Goal: Task Accomplishment & Management: Use online tool/utility

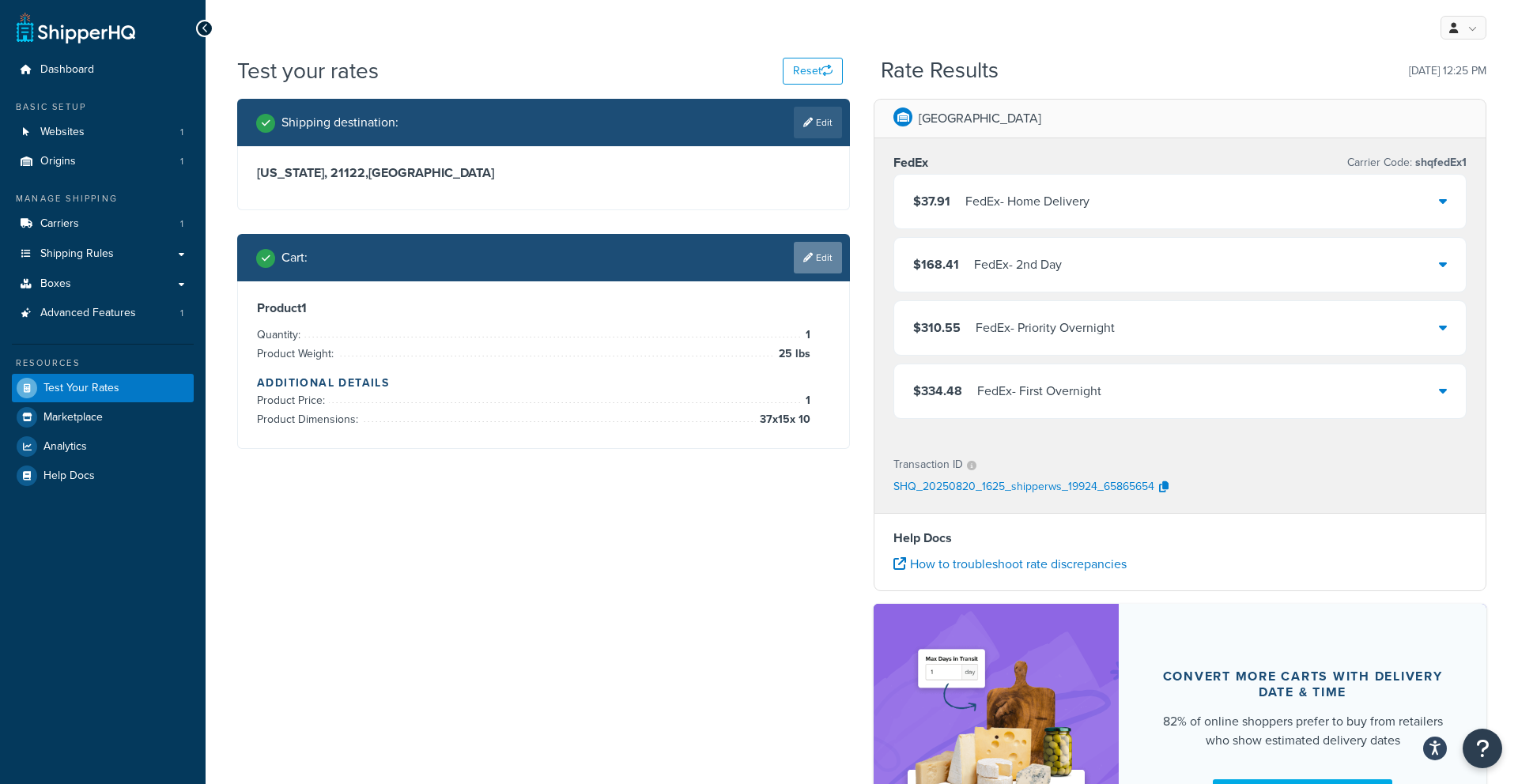
click at [816, 260] on link "Edit" at bounding box center [817, 257] width 48 height 31
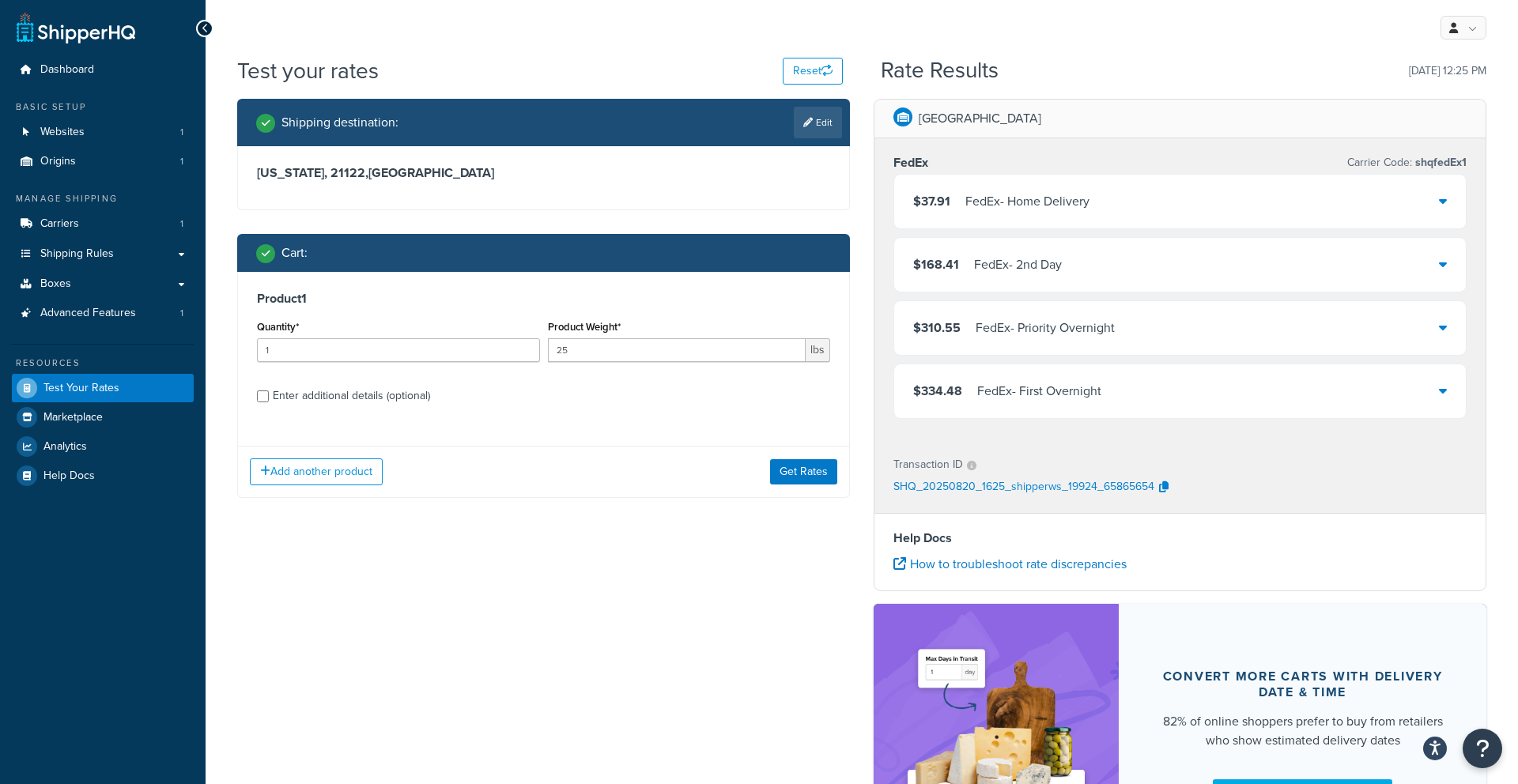
click at [350, 388] on div "Enter additional details (optional)" at bounding box center [352, 395] width 157 height 22
click at [269, 391] on input "Enter additional details (optional)" at bounding box center [262, 396] width 12 height 12
checkbox input "true"
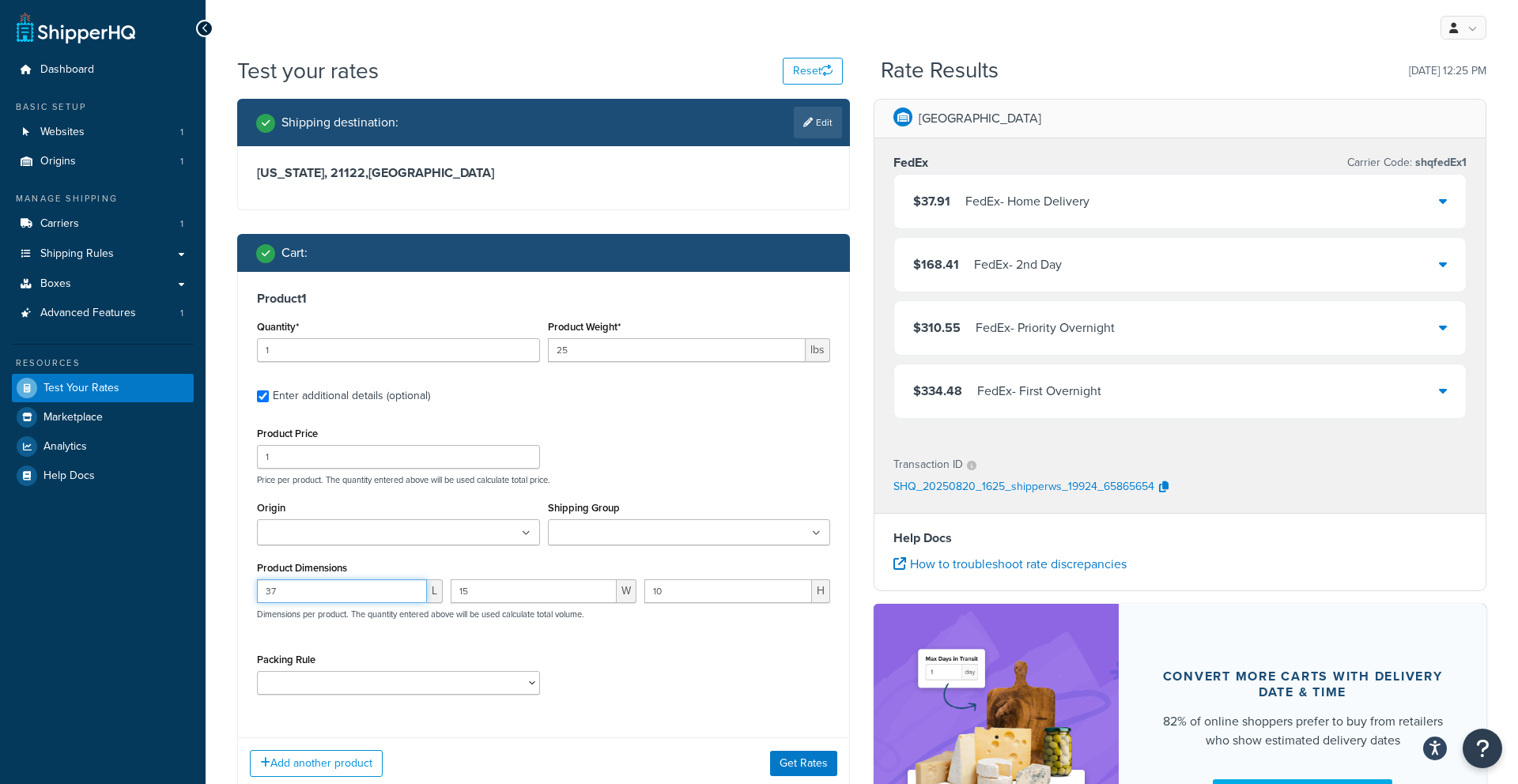
click at [384, 583] on input "37" at bounding box center [342, 590] width 170 height 24
click at [412, 586] on input "37" at bounding box center [342, 590] width 170 height 24
click at [412, 597] on input "31" at bounding box center [342, 590] width 170 height 24
type input "85"
drag, startPoint x: 382, startPoint y: 592, endPoint x: 254, endPoint y: 588, distance: 128.1
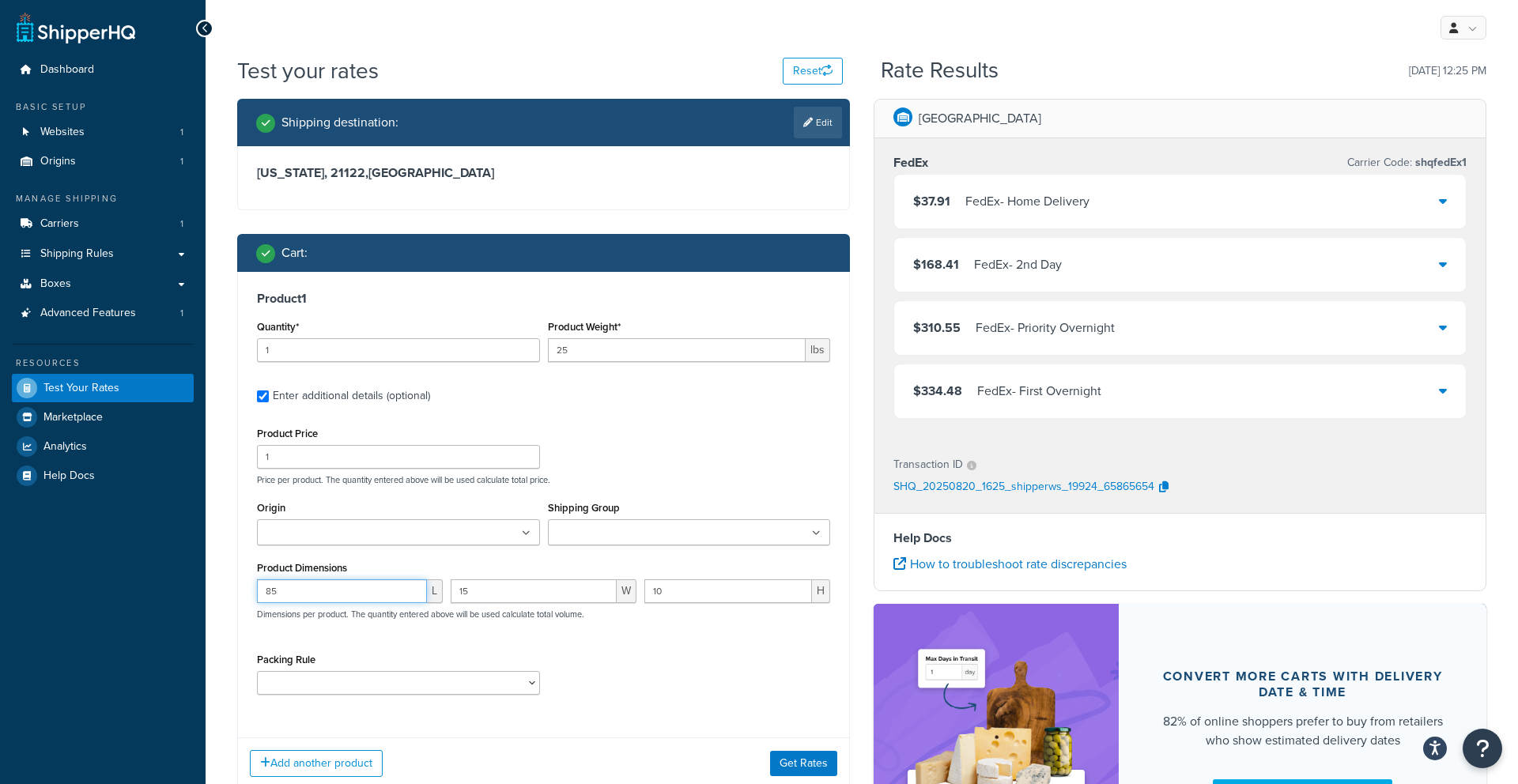
click at [254, 588] on div "85 L" at bounding box center [349, 597] width 194 height 36
click at [489, 590] on input "15" at bounding box center [534, 590] width 166 height 24
type input "1"
click at [663, 590] on input "10" at bounding box center [728, 590] width 168 height 24
type input "1"
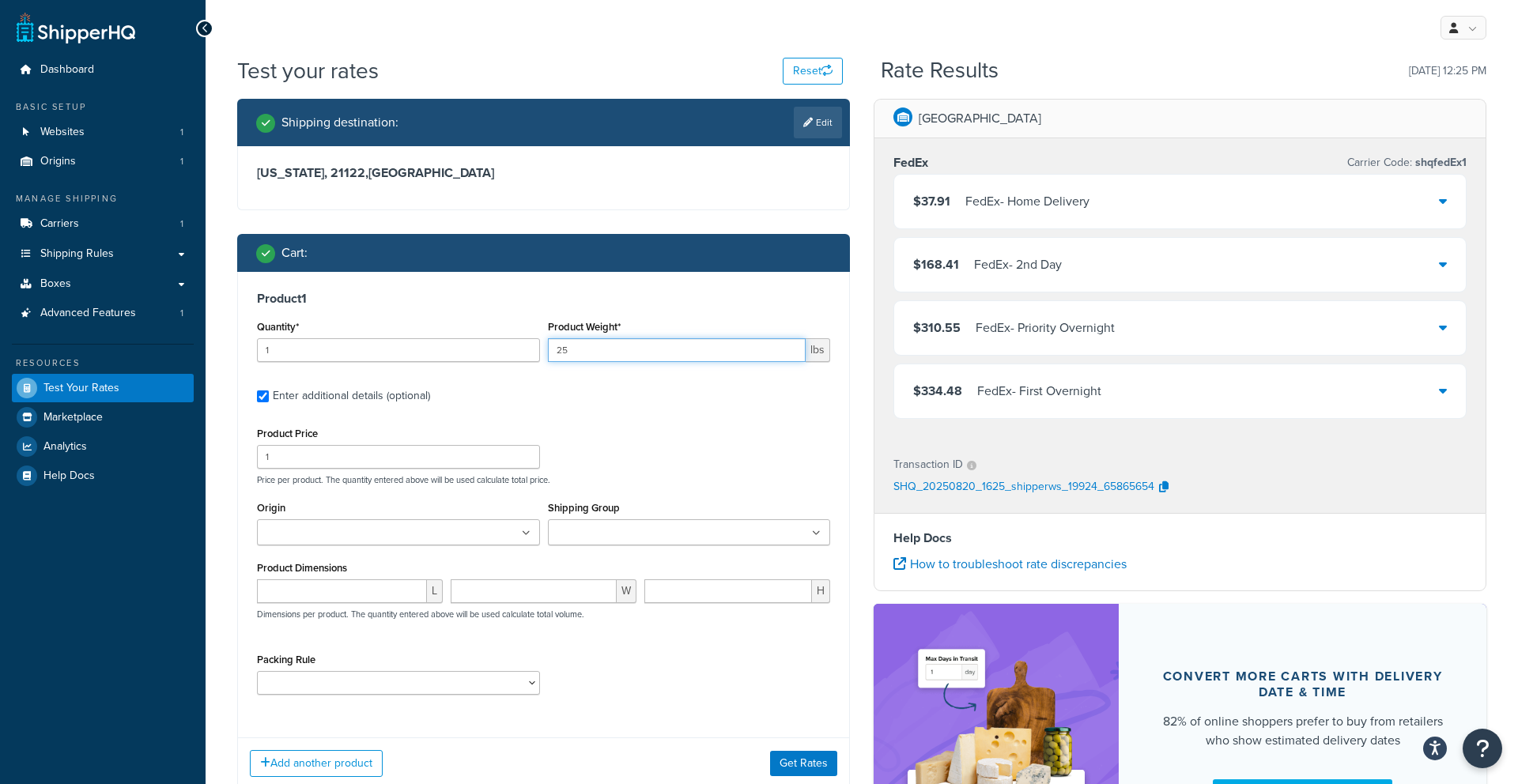
click at [634, 352] on input "25" at bounding box center [677, 350] width 259 height 24
type input "2"
type input "100"
click at [672, 408] on div "Product 1 Quantity* 1 Product Weight* 100 lbs Enter additional details (optiona…" at bounding box center [543, 499] width 611 height 453
click at [790, 759] on button "Get Rates" at bounding box center [803, 763] width 67 height 25
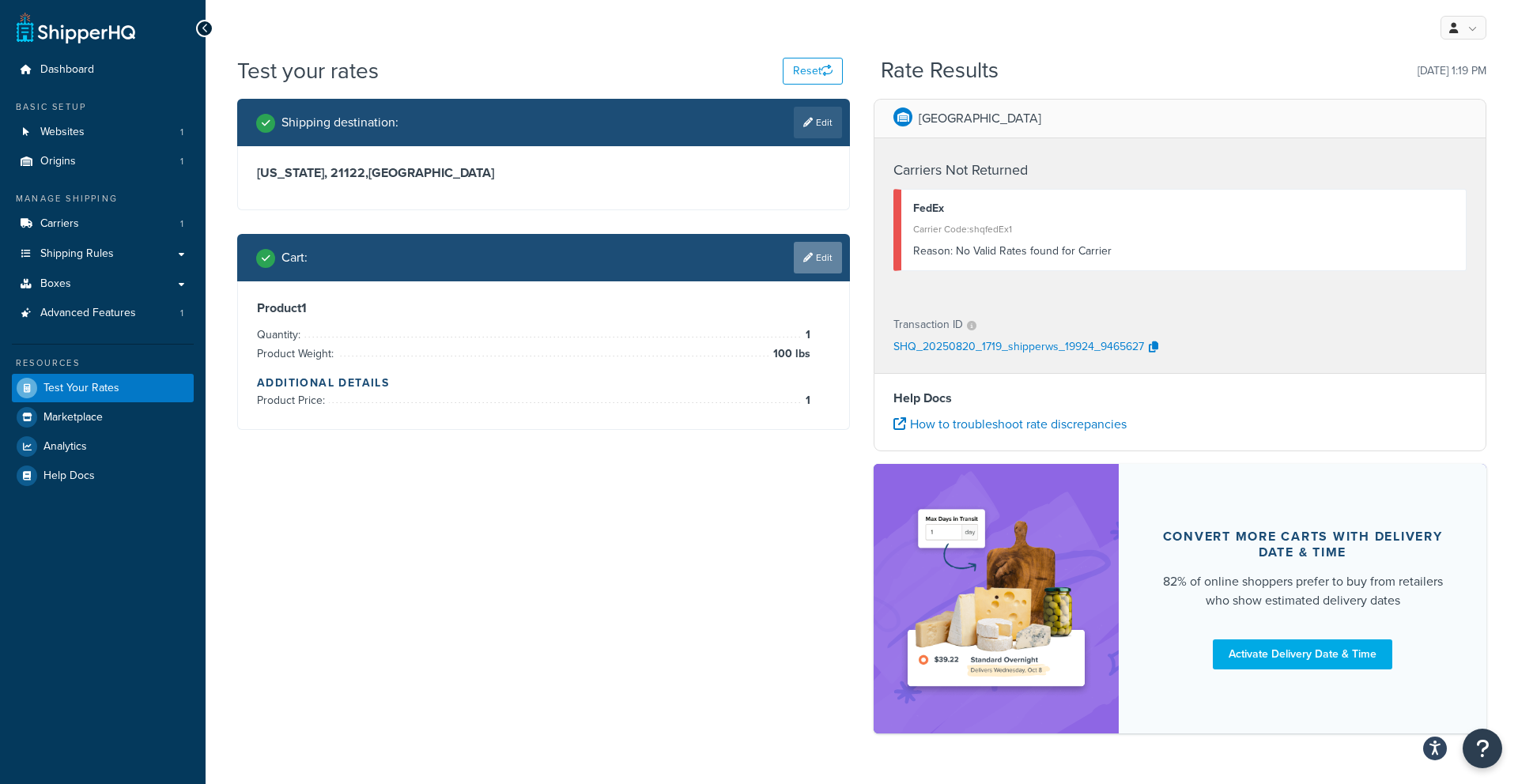
click at [815, 246] on link "Edit" at bounding box center [817, 257] width 48 height 31
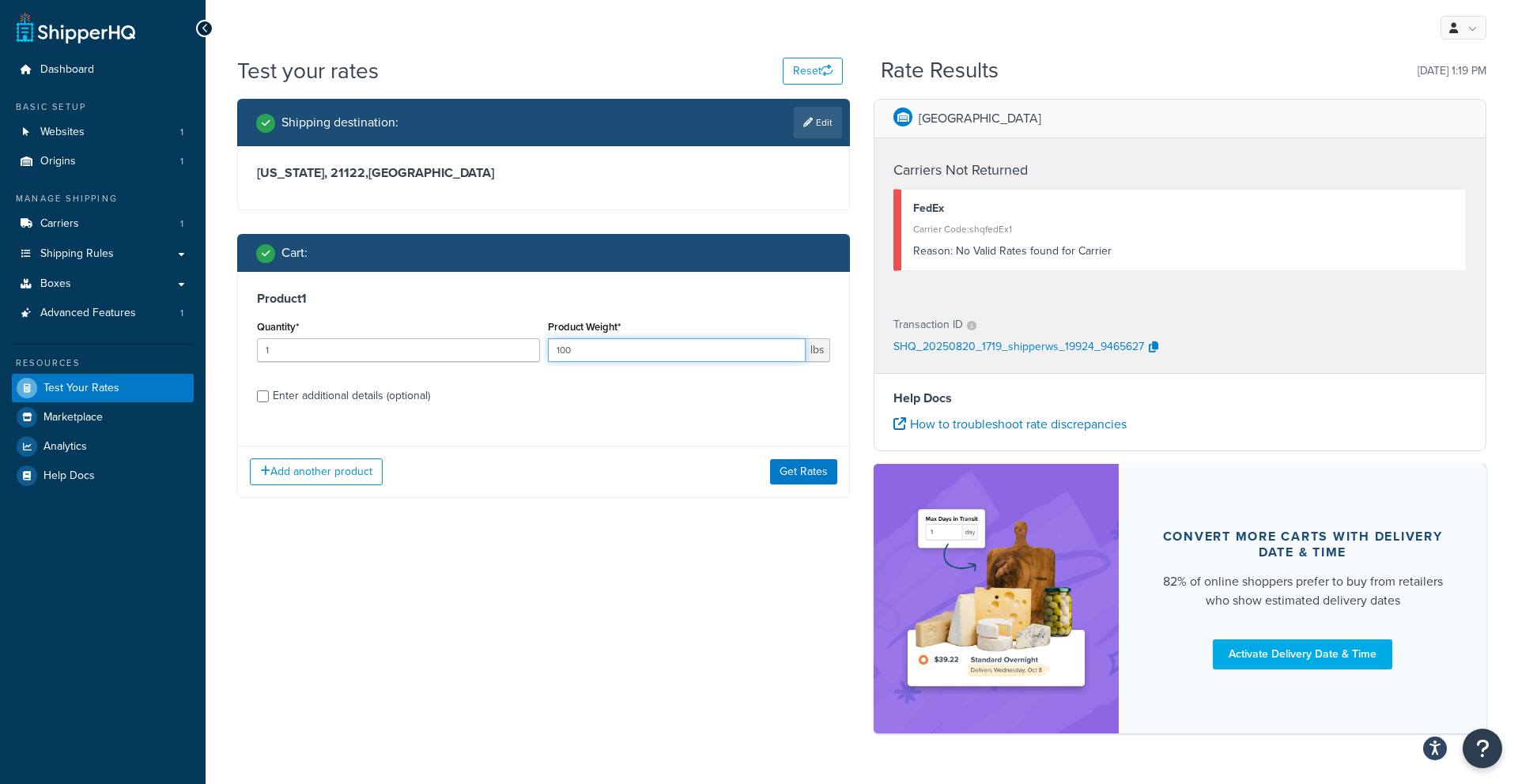
click at [672, 349] on input "100" at bounding box center [677, 350] width 259 height 24
type input "150"
click at [801, 481] on button "Get Rates" at bounding box center [803, 472] width 67 height 25
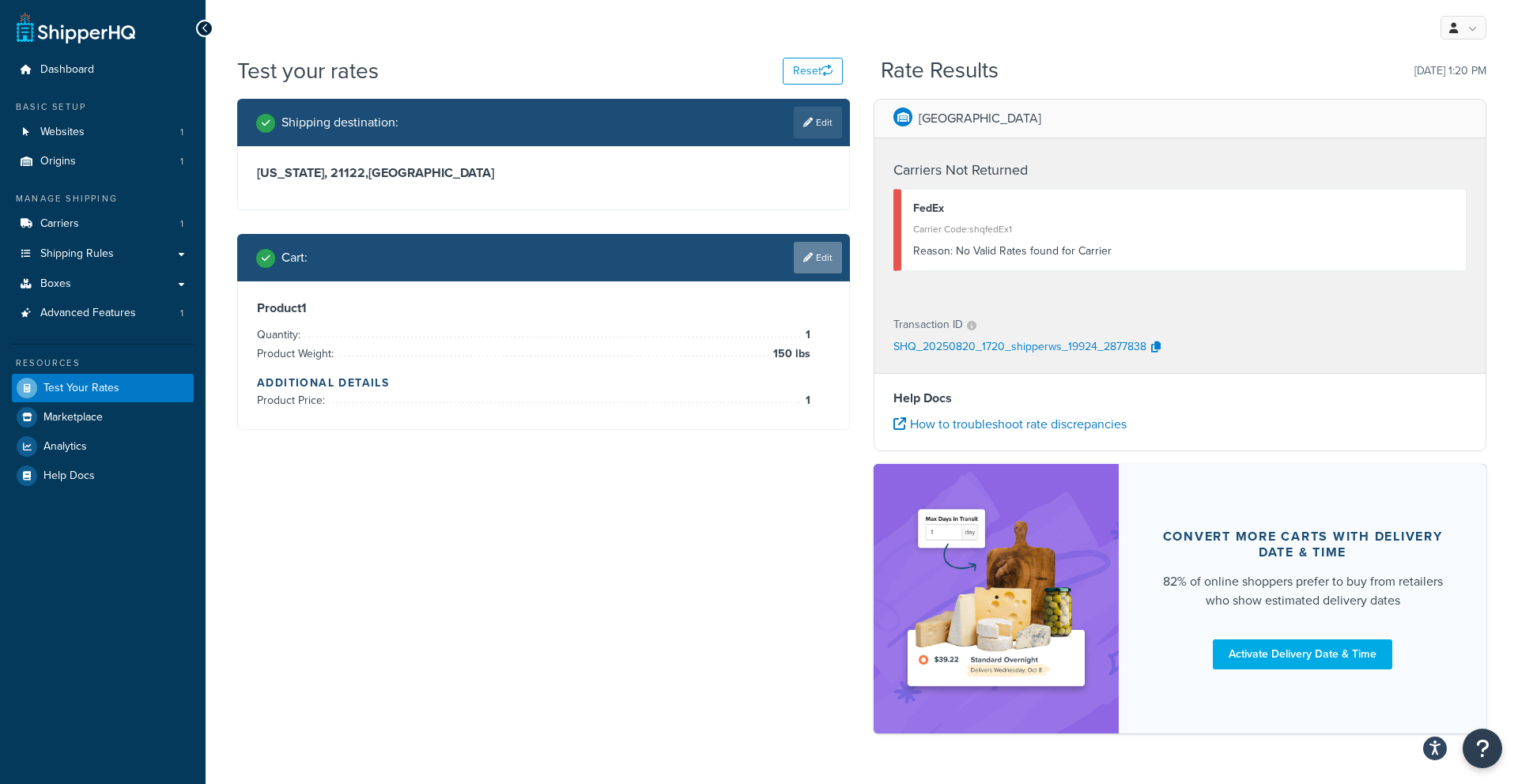
click at [807, 256] on icon at bounding box center [808, 257] width 10 height 10
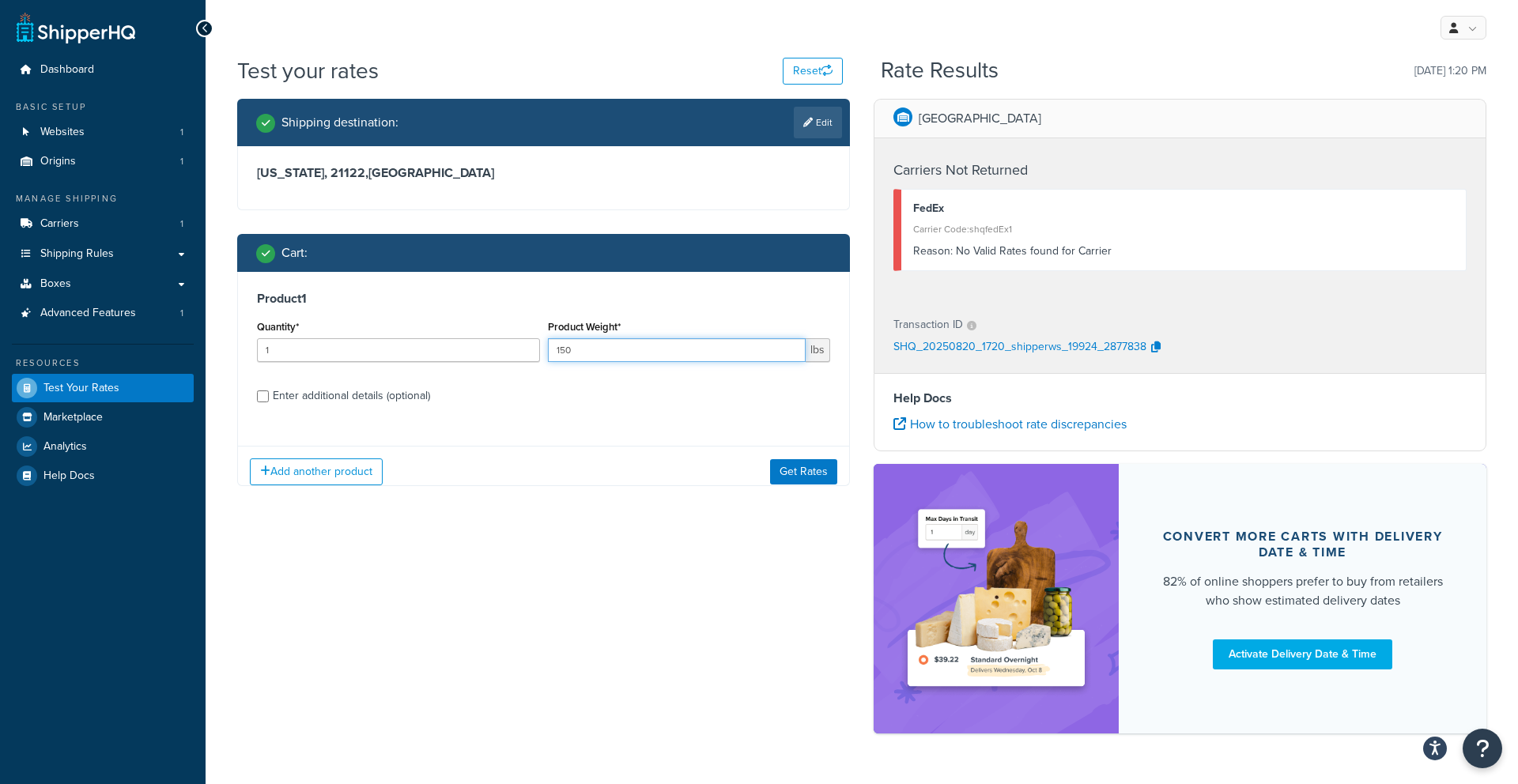
click at [570, 348] on input "150" at bounding box center [677, 350] width 259 height 24
type input "1"
type input "70"
click at [793, 474] on button "Get Rates" at bounding box center [803, 472] width 67 height 25
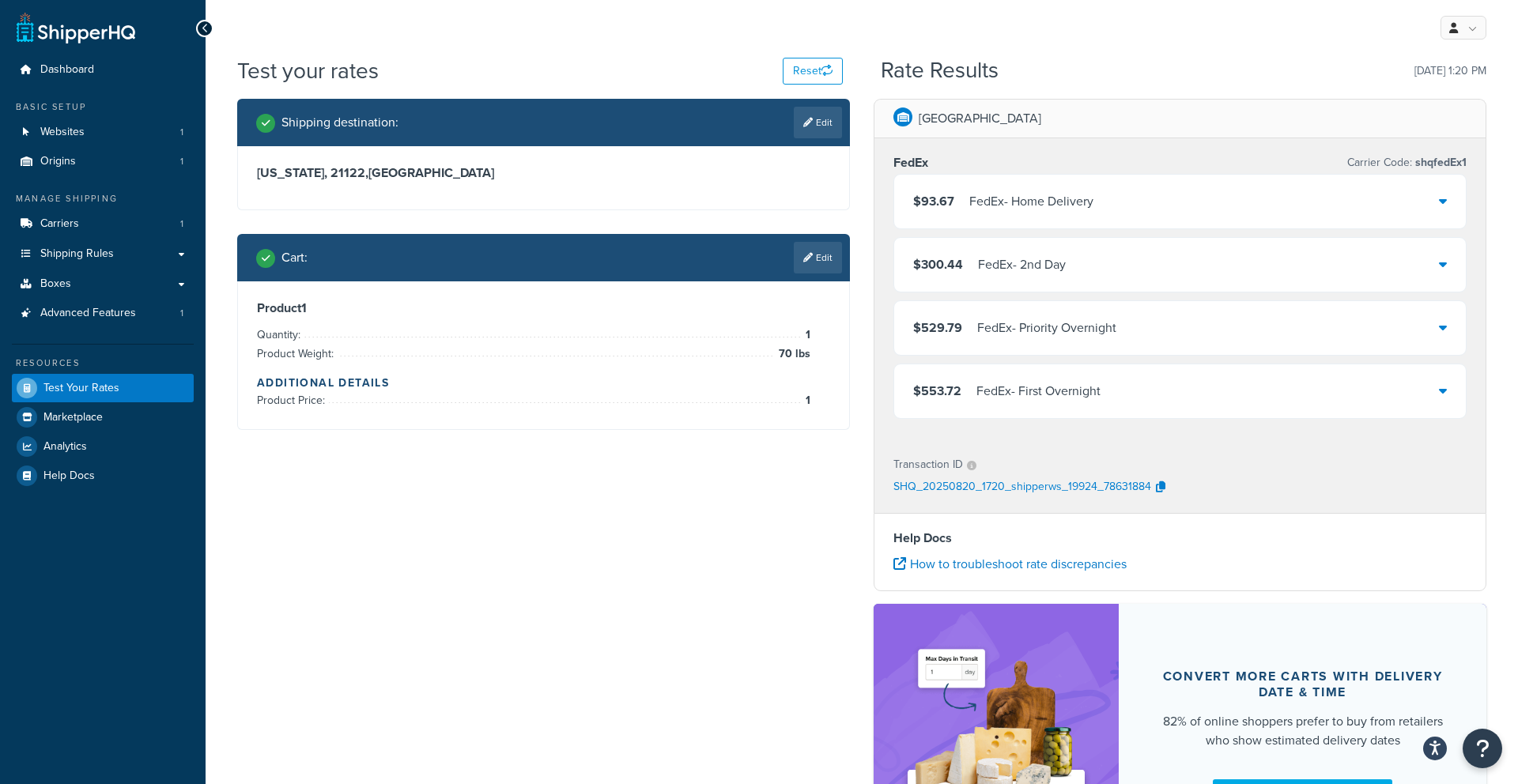
drag, startPoint x: 800, startPoint y: 252, endPoint x: 792, endPoint y: 260, distance: 11.3
click at [800, 252] on link "Edit" at bounding box center [817, 257] width 48 height 31
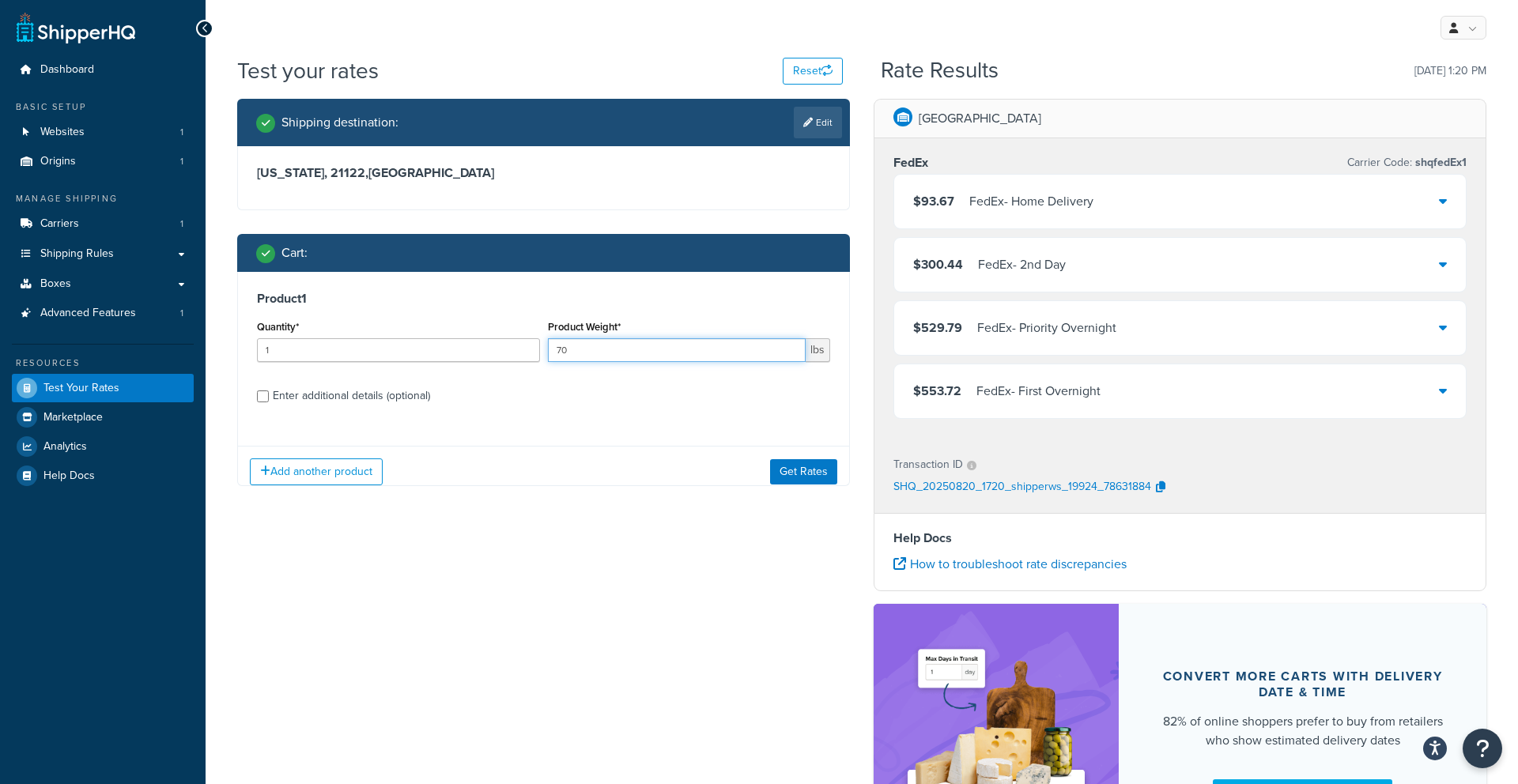
click at [641, 347] on input "70" at bounding box center [677, 350] width 259 height 24
type input "7"
type input "80"
click at [805, 465] on button "Get Rates" at bounding box center [803, 472] width 67 height 25
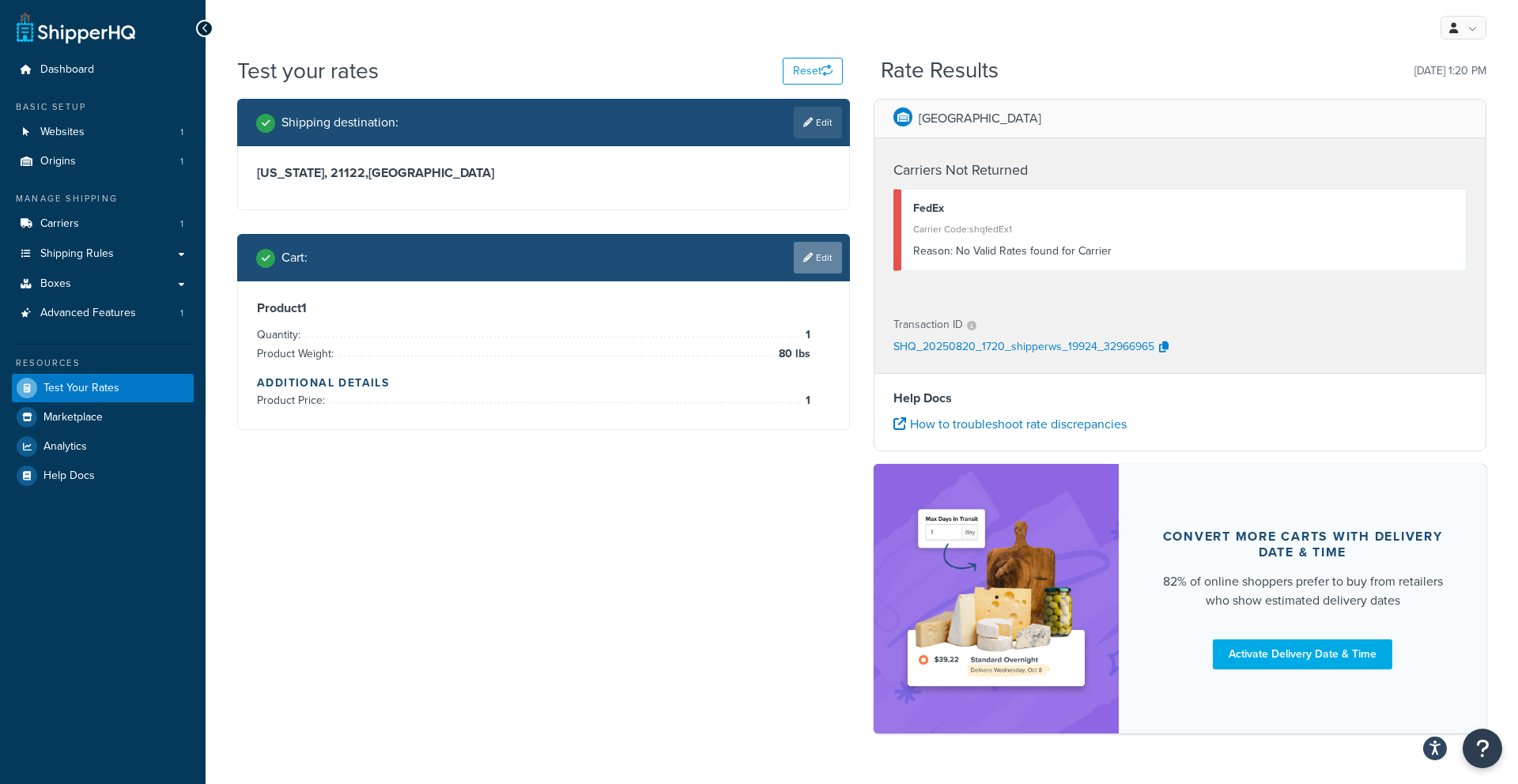
click at [815, 265] on link "Edit" at bounding box center [817, 257] width 48 height 31
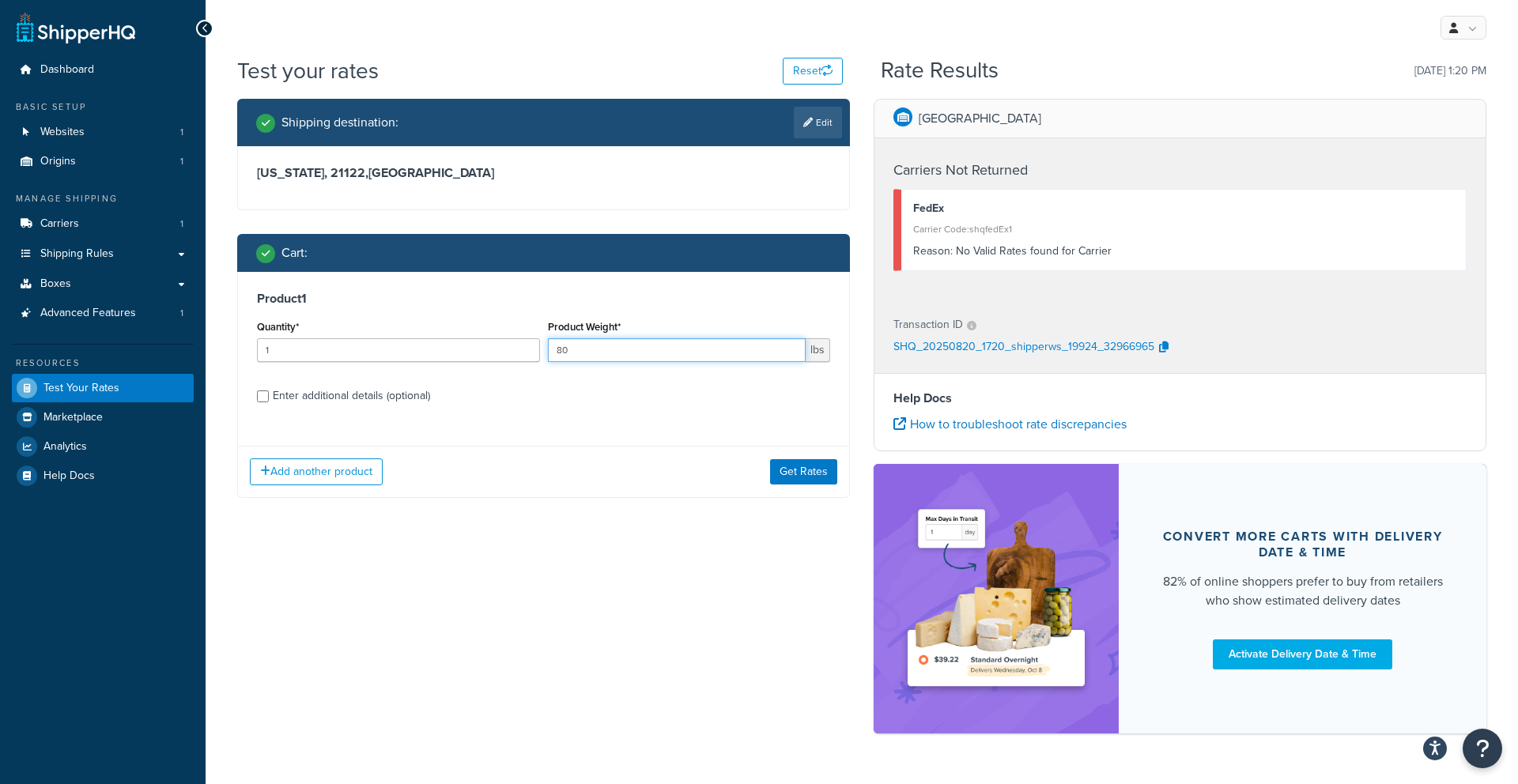
click at [638, 352] on input "80" at bounding box center [677, 350] width 259 height 24
type input "8"
type input "94"
click at [789, 459] on button "Get Rates" at bounding box center [803, 472] width 67 height 25
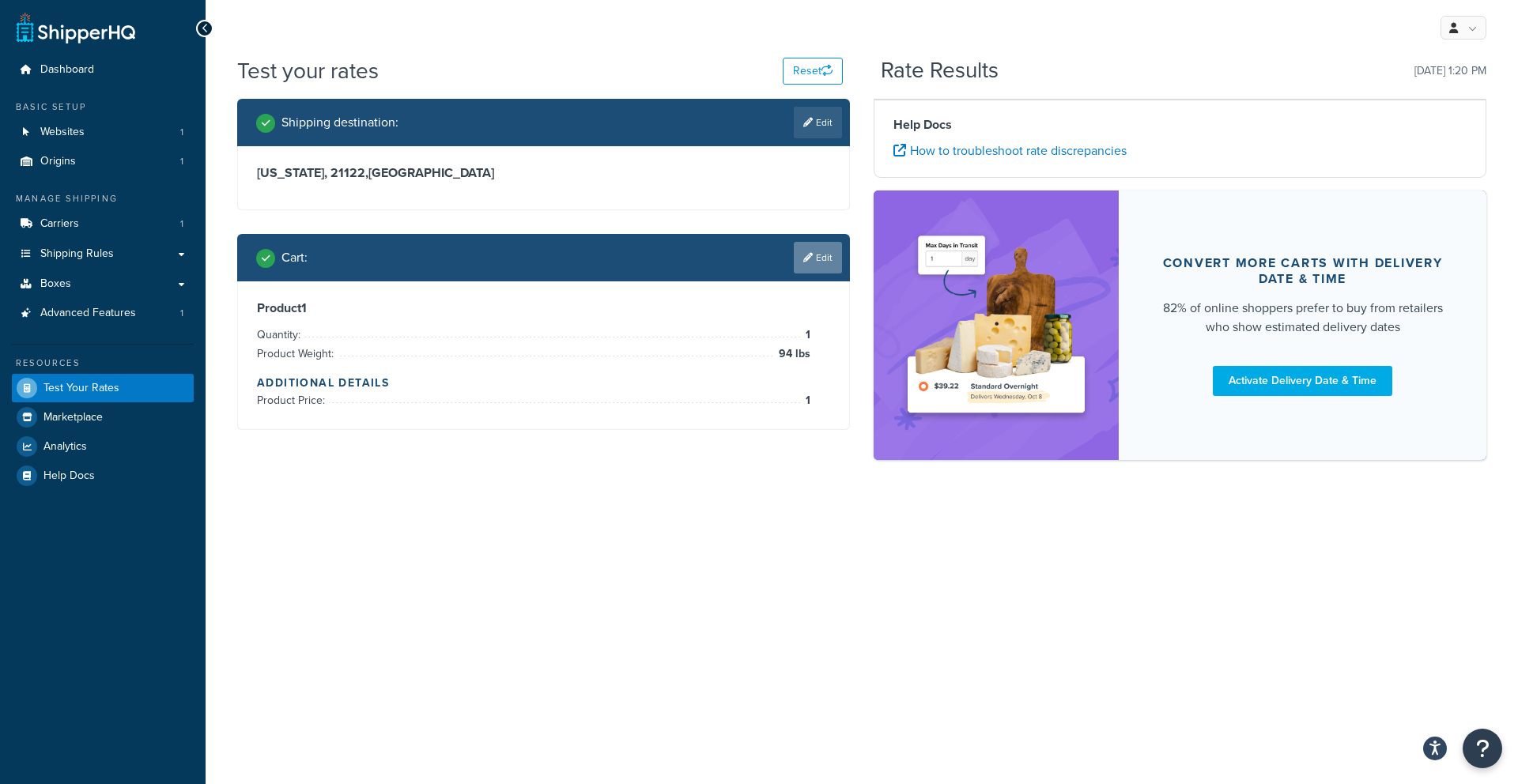
click at [811, 269] on link "Edit" at bounding box center [817, 257] width 48 height 31
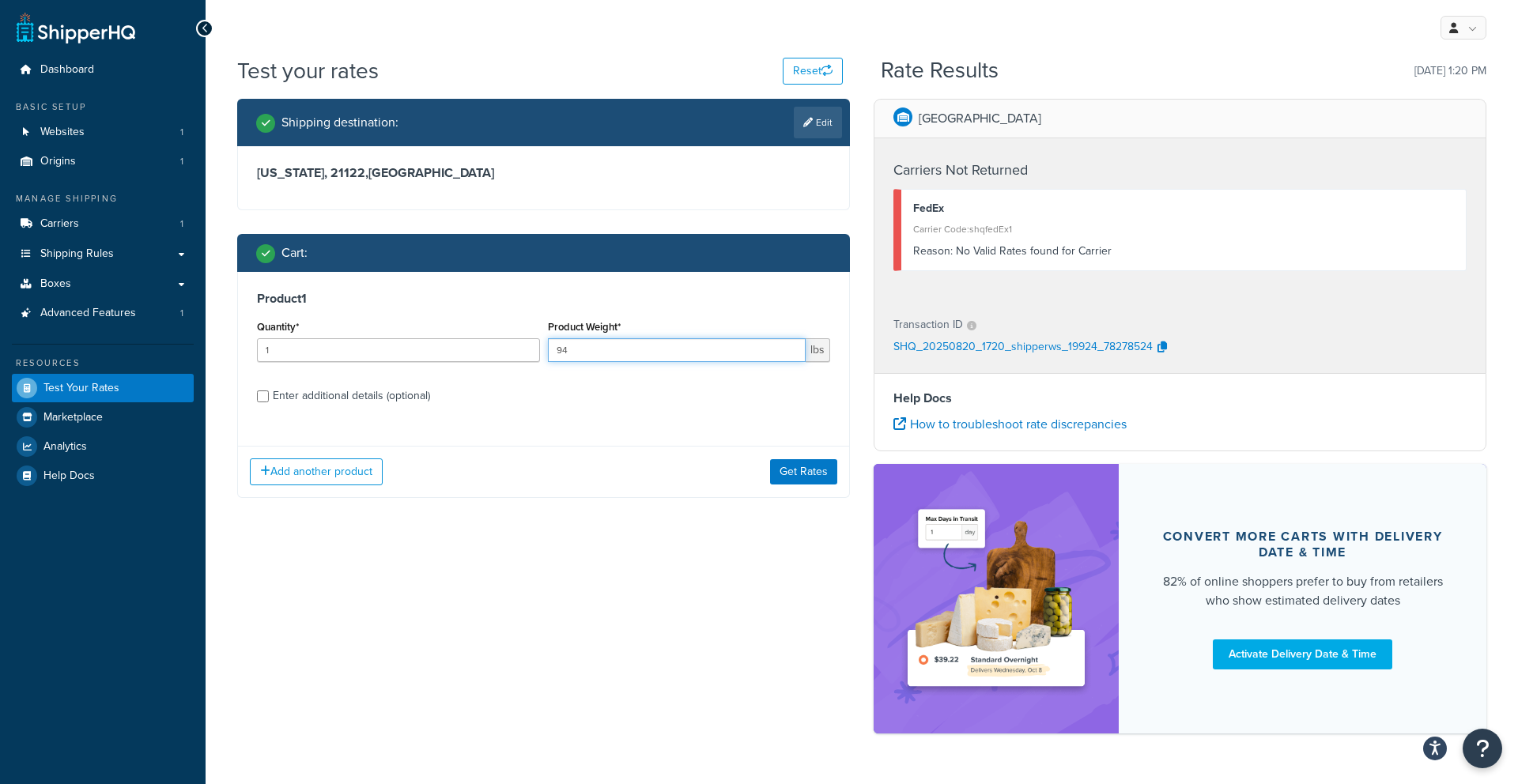
click at [714, 350] on input "94" at bounding box center [677, 350] width 259 height 24
type input "9"
click at [346, 401] on div "Enter additional details (optional)" at bounding box center [352, 395] width 157 height 22
click at [269, 401] on input "Enter additional details (optional)" at bounding box center [262, 396] width 12 height 12
checkbox input "true"
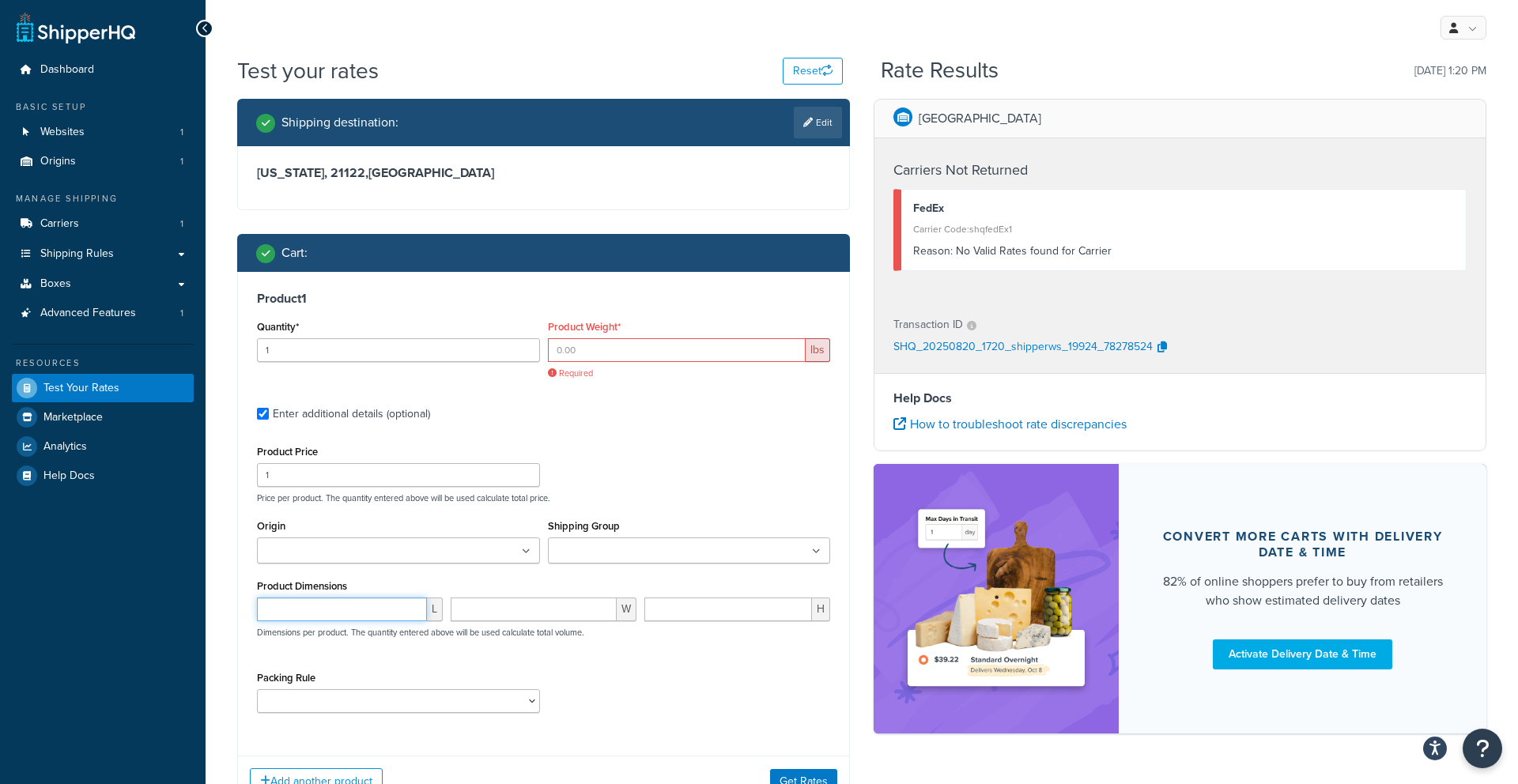
click at [329, 604] on input "number" at bounding box center [342, 609] width 170 height 24
type input "45"
click at [537, 606] on input "number" at bounding box center [534, 609] width 166 height 24
type input "3"
type input "45"
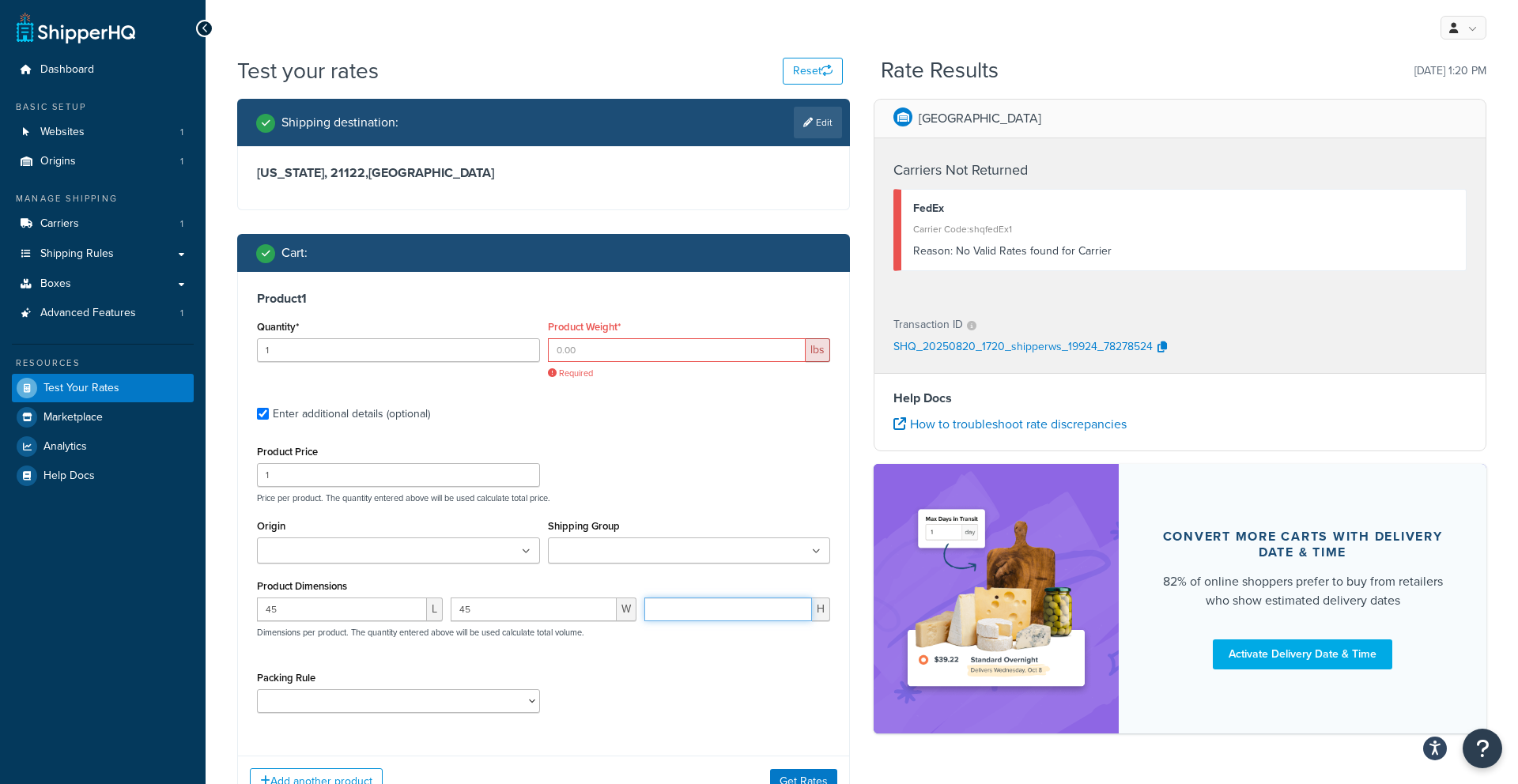
click at [744, 616] on input "number" at bounding box center [728, 609] width 168 height 24
type input "45"
click at [642, 346] on input "Product Weight*" at bounding box center [677, 350] width 259 height 24
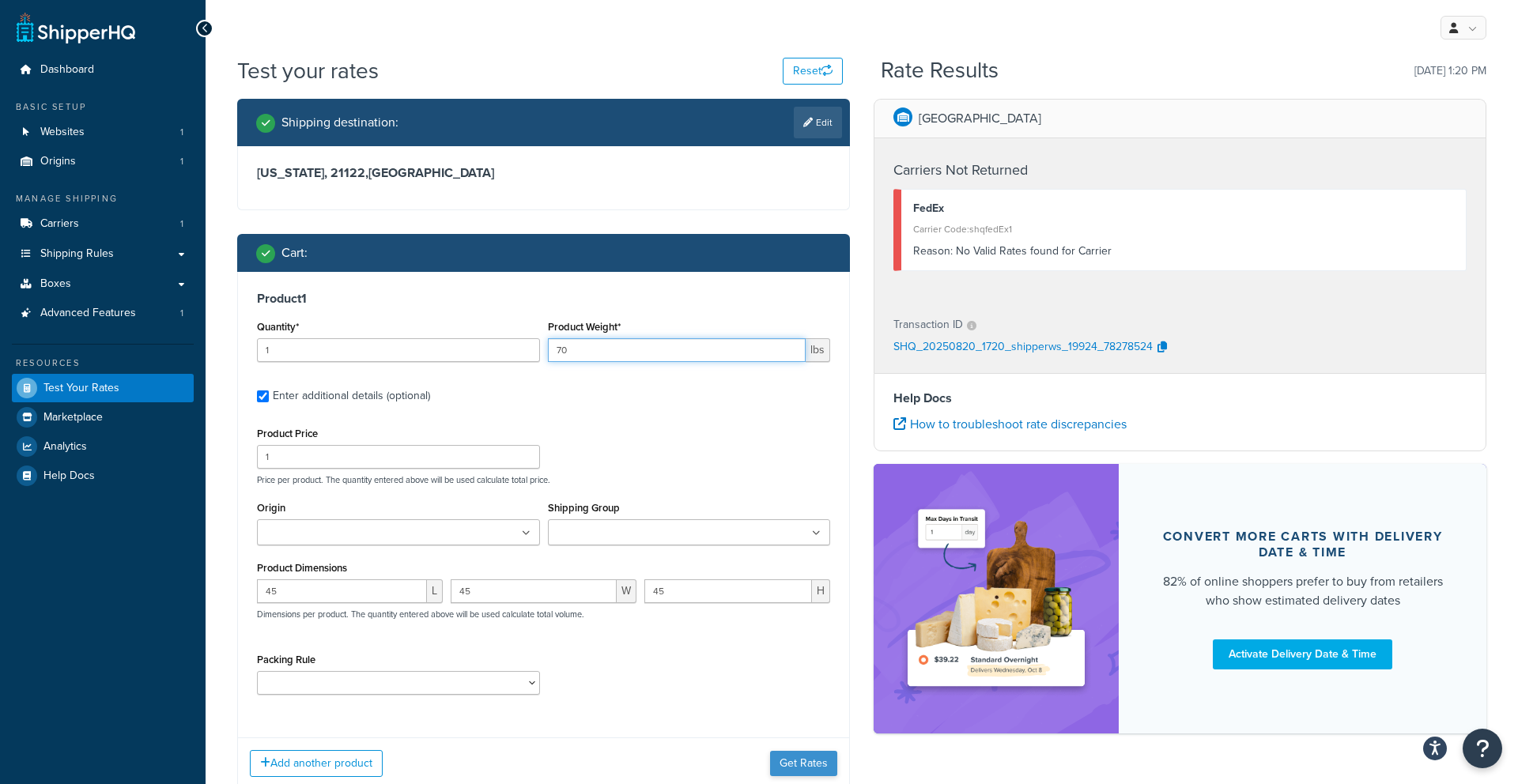
type input "70"
click at [784, 765] on button "Get Rates" at bounding box center [803, 763] width 67 height 25
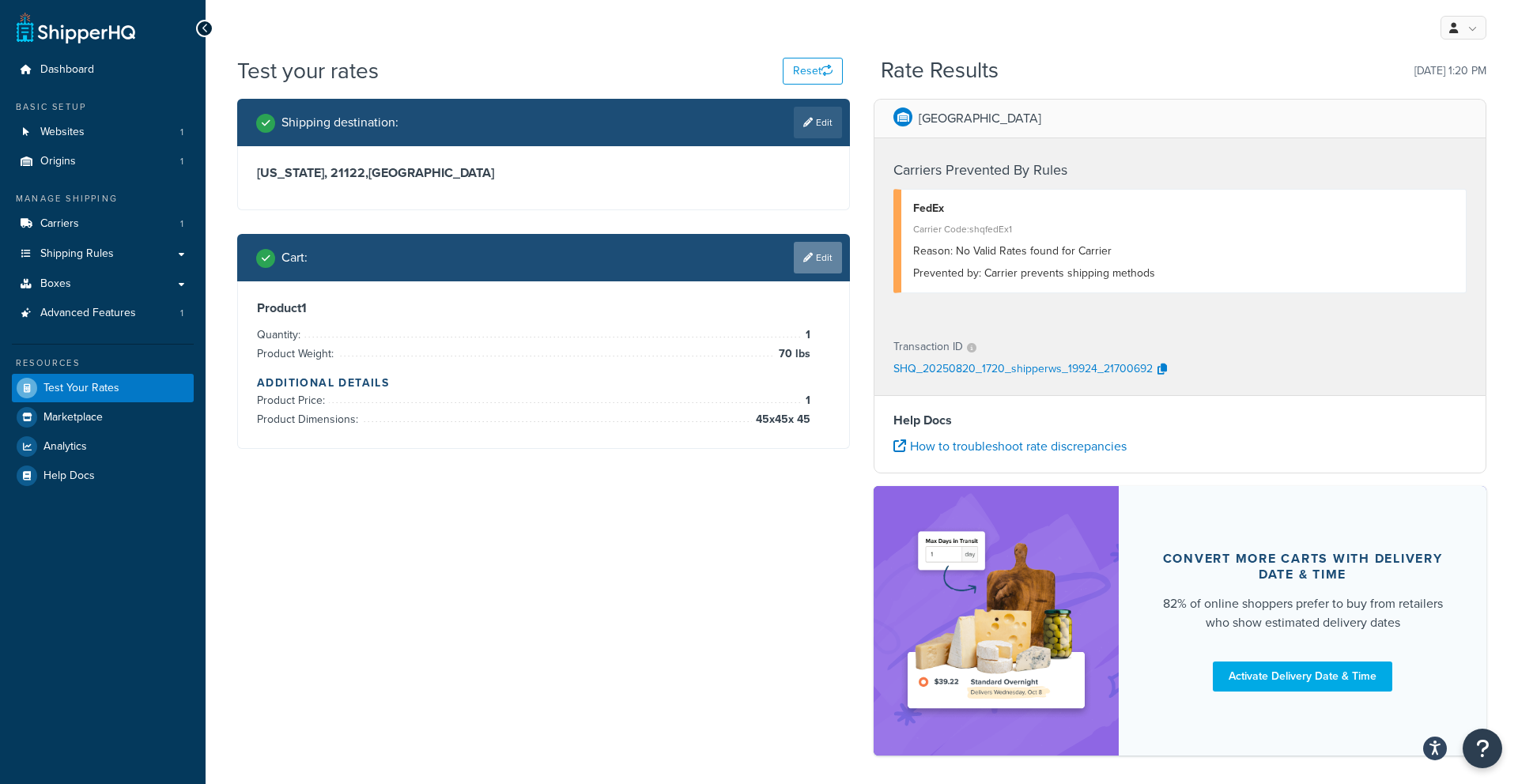
click at [817, 265] on link "Edit" at bounding box center [817, 257] width 48 height 31
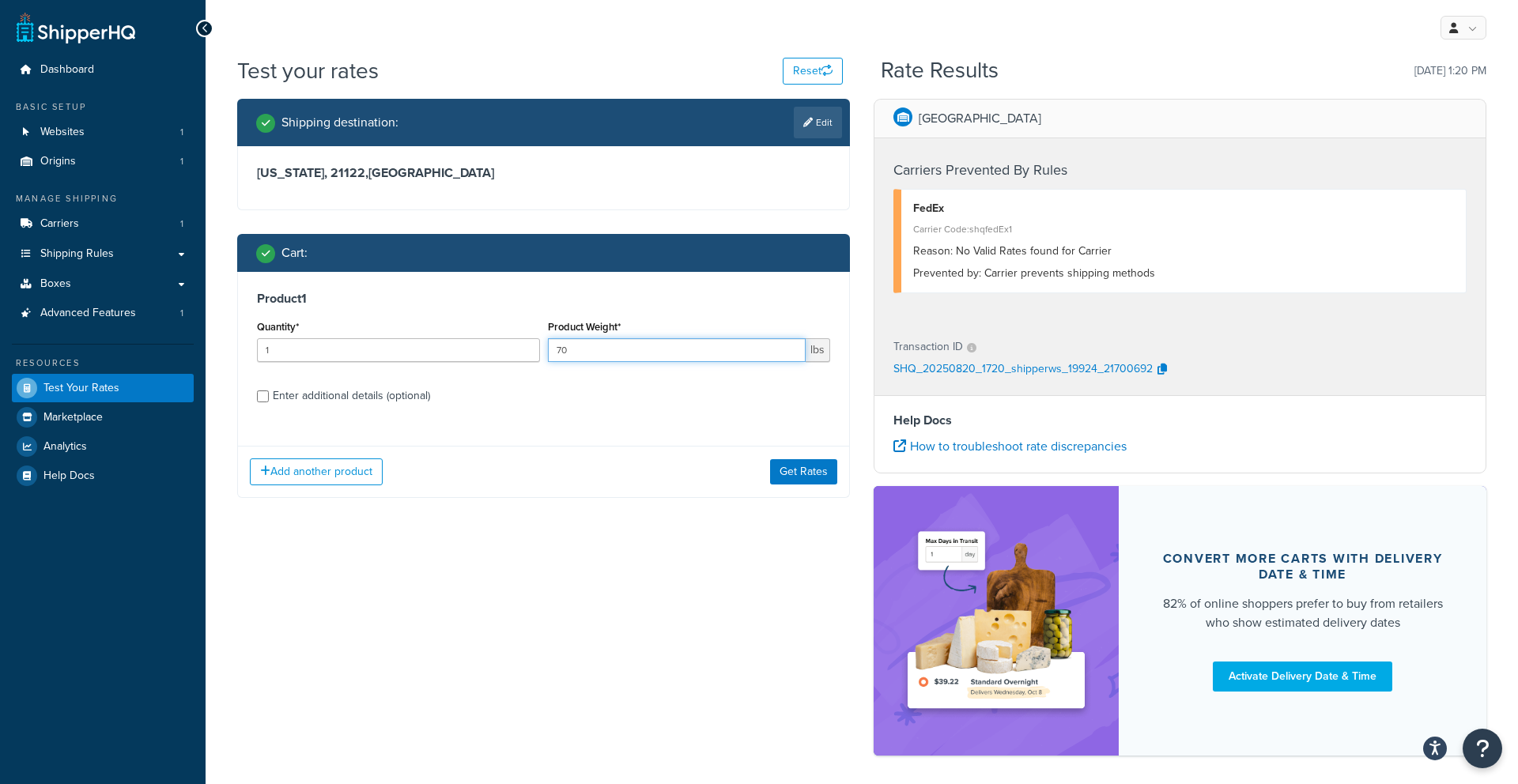
click at [665, 351] on input "70" at bounding box center [677, 350] width 259 height 24
type input "7"
type input "50"
click at [805, 472] on button "Get Rates" at bounding box center [803, 472] width 67 height 25
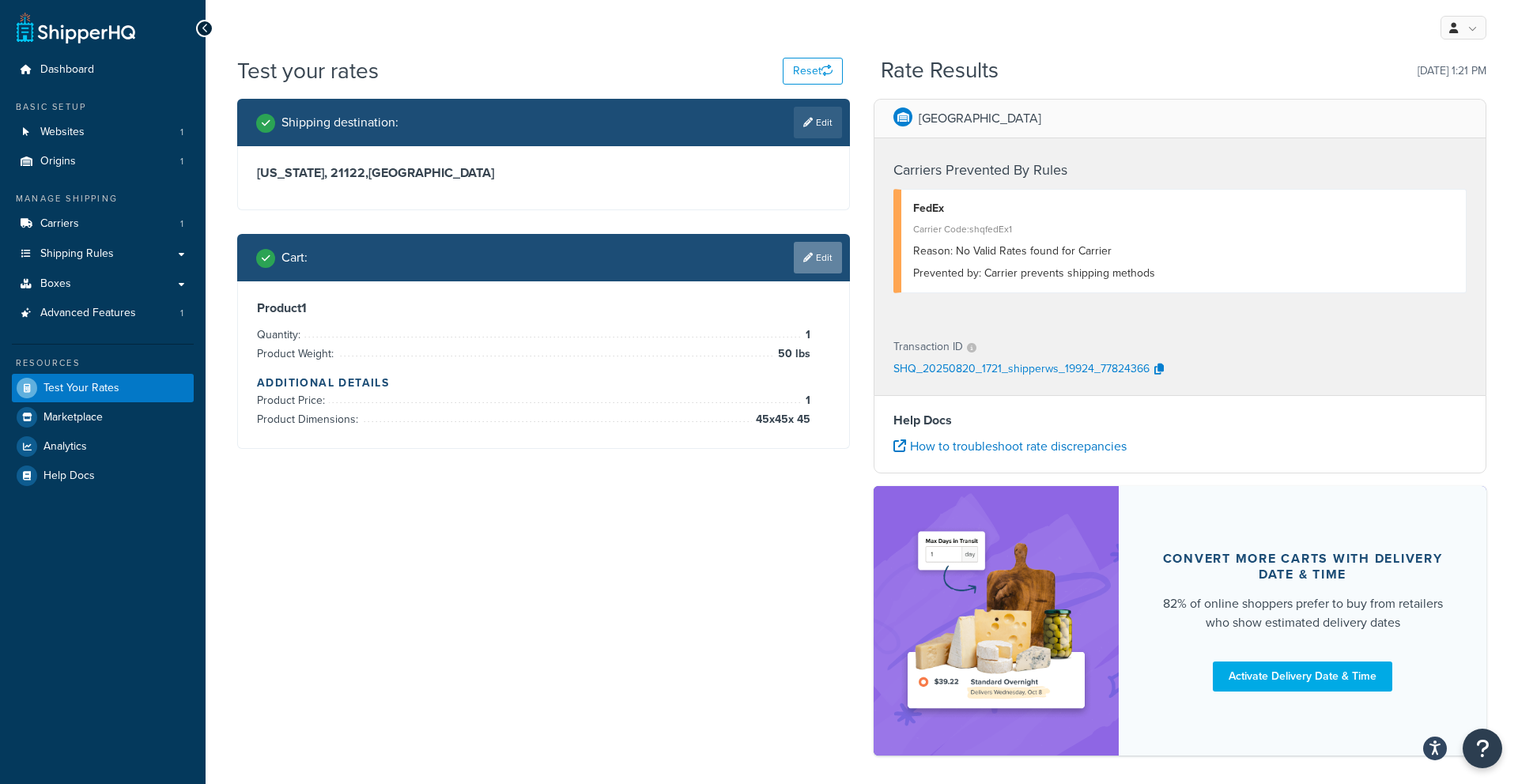
click at [793, 272] on link "Edit" at bounding box center [817, 257] width 48 height 31
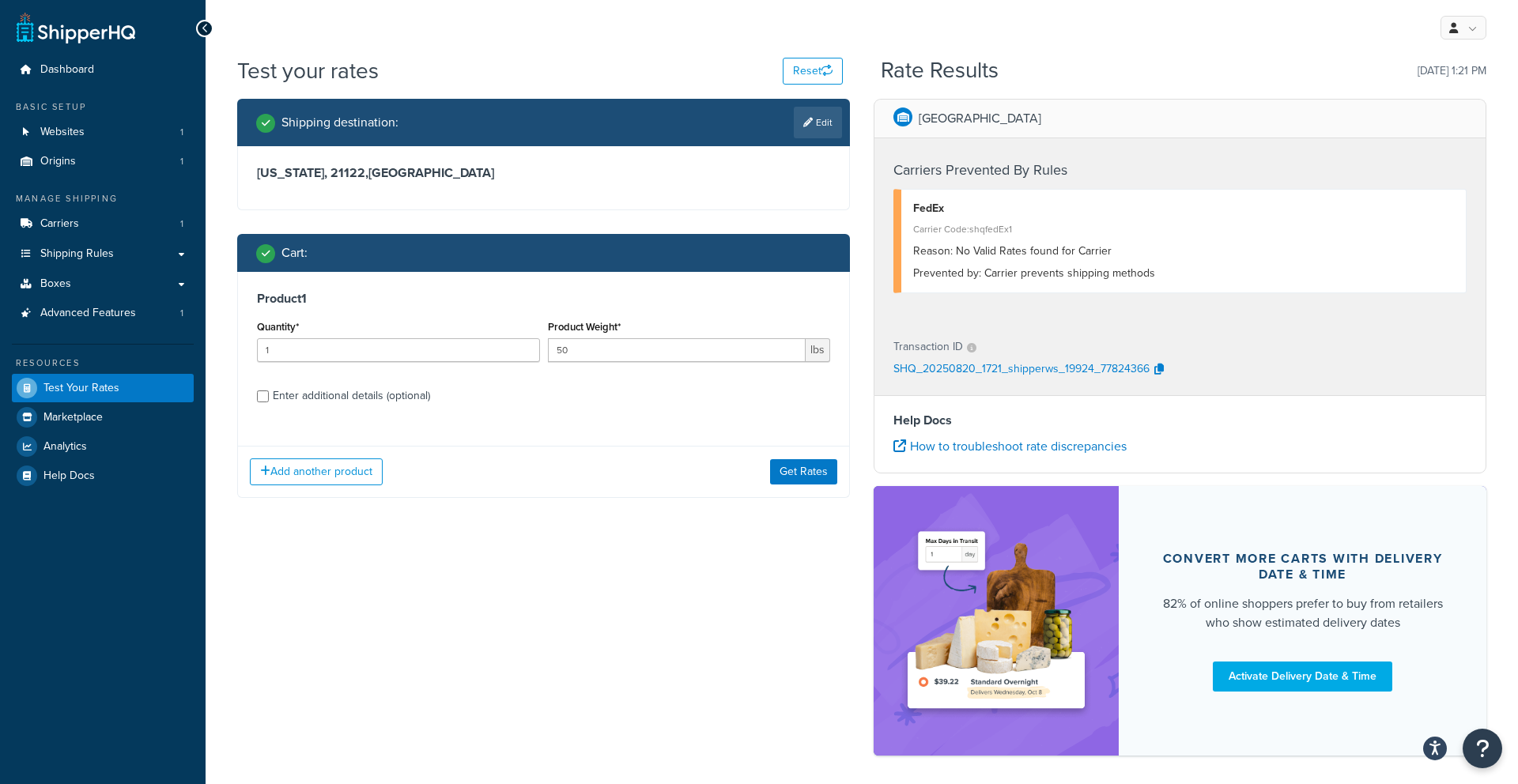
click at [315, 405] on div "Enter additional details (optional)" at bounding box center [352, 395] width 157 height 22
click at [269, 402] on input "Enter additional details (optional)" at bounding box center [262, 396] width 12 height 12
checkbox input "true"
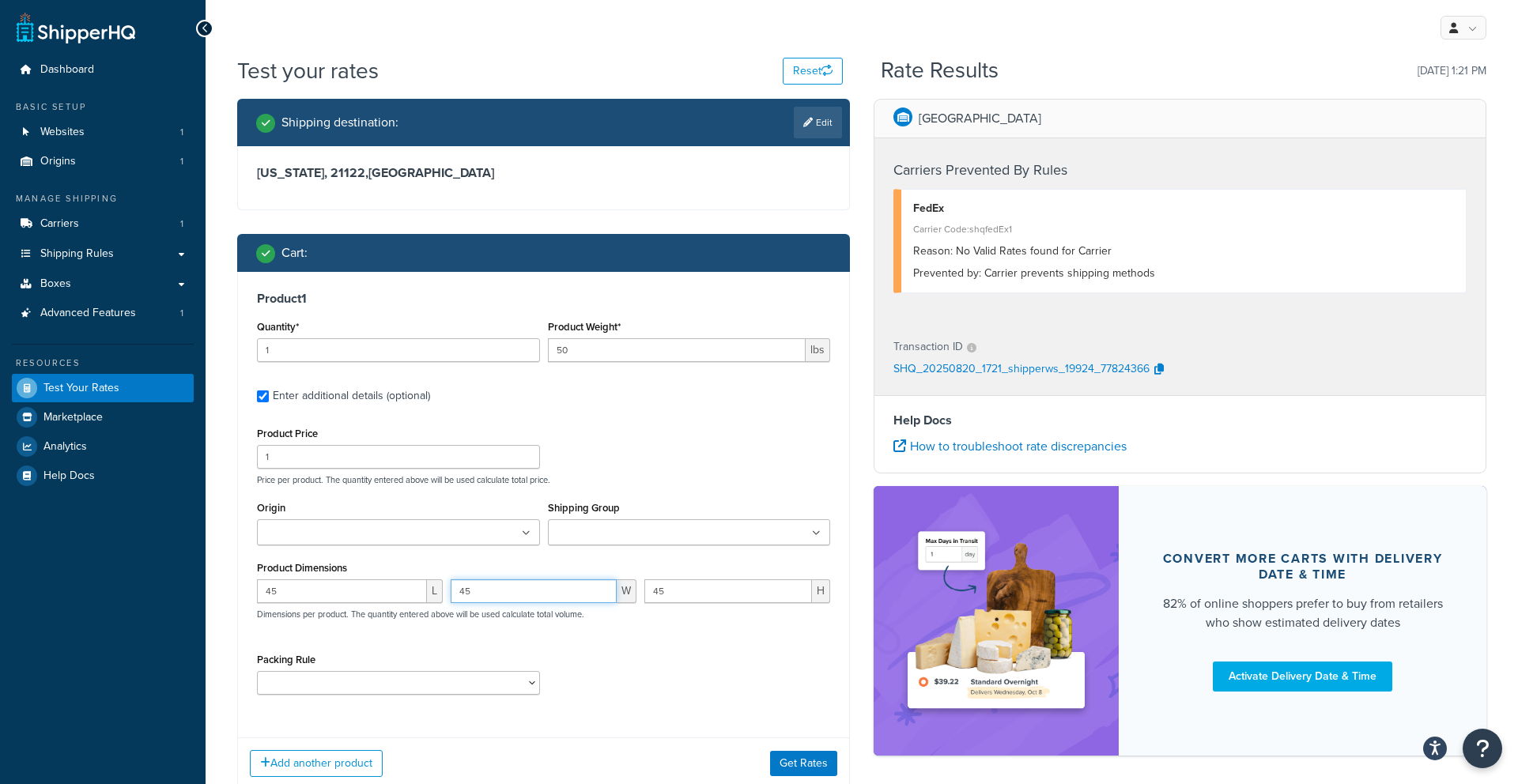
click at [585, 585] on input "45" at bounding box center [534, 590] width 166 height 24
type input "4"
type input "3"
click at [664, 589] on input "45" at bounding box center [728, 590] width 168 height 24
type input "4"
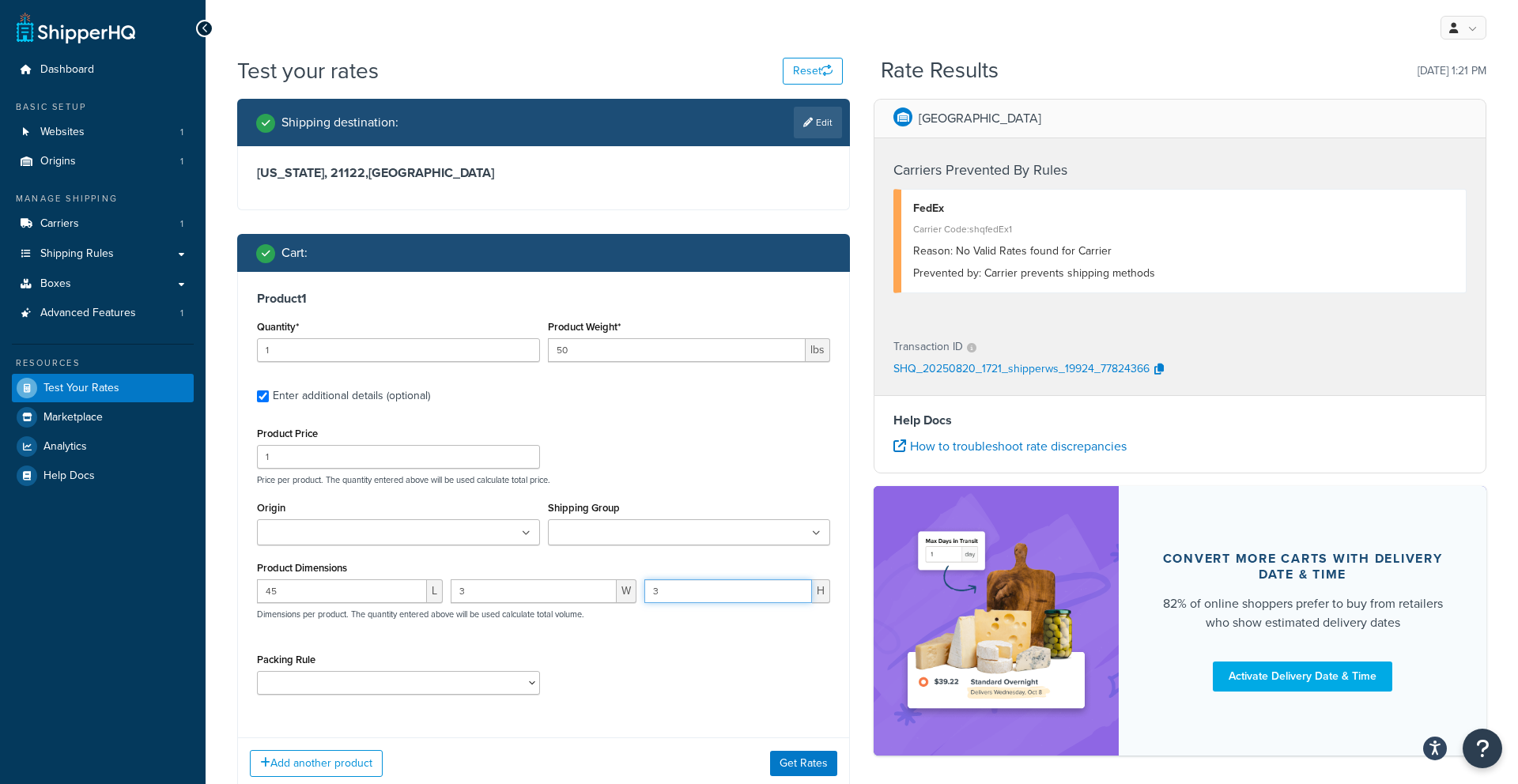
type input "3"
click at [541, 592] on input "3" at bounding box center [534, 590] width 166 height 24
type input "40"
click at [605, 350] on input "50" at bounding box center [677, 350] width 259 height 24
click at [796, 765] on button "Get Rates" at bounding box center [803, 763] width 67 height 25
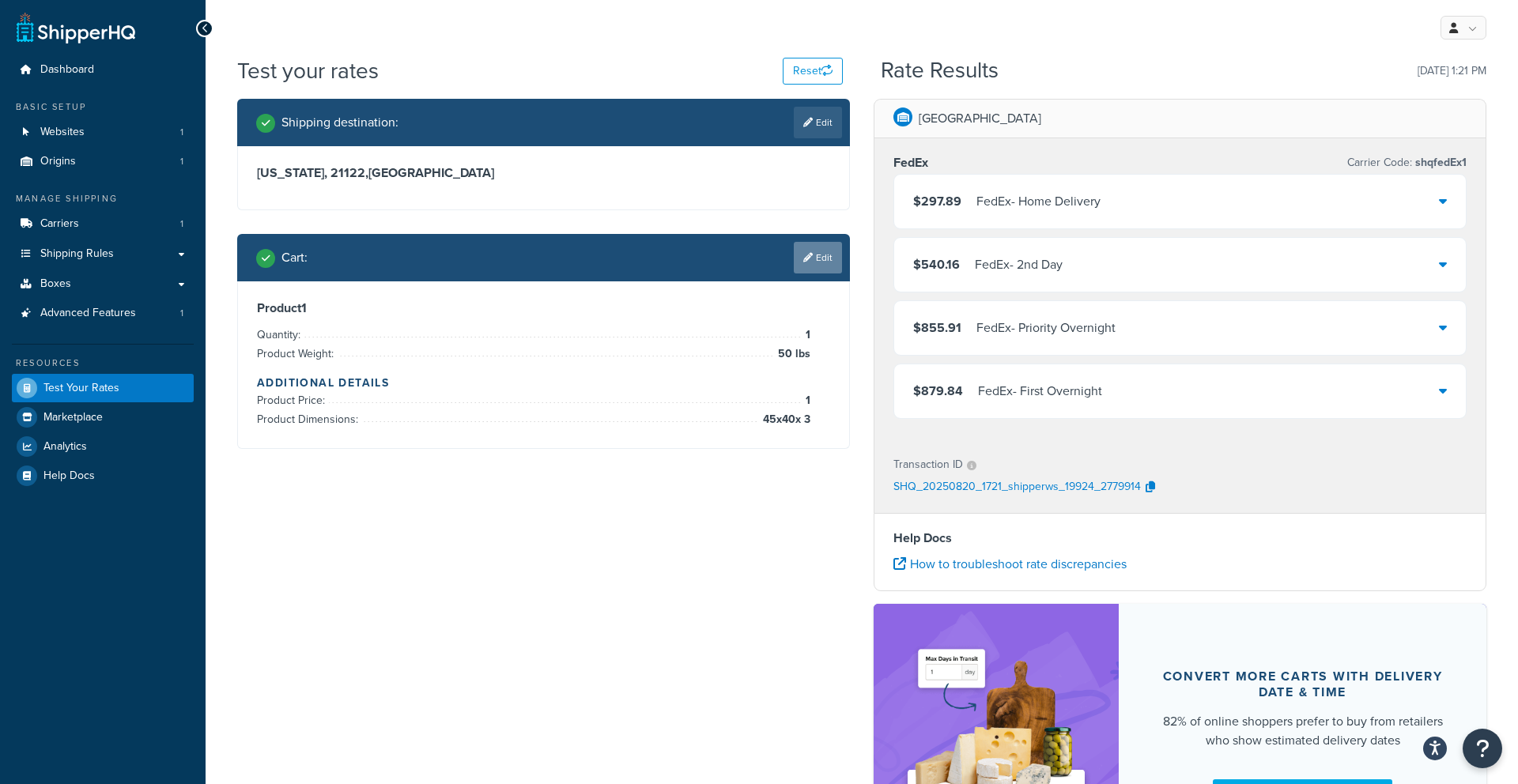
click at [808, 256] on icon at bounding box center [808, 257] width 10 height 10
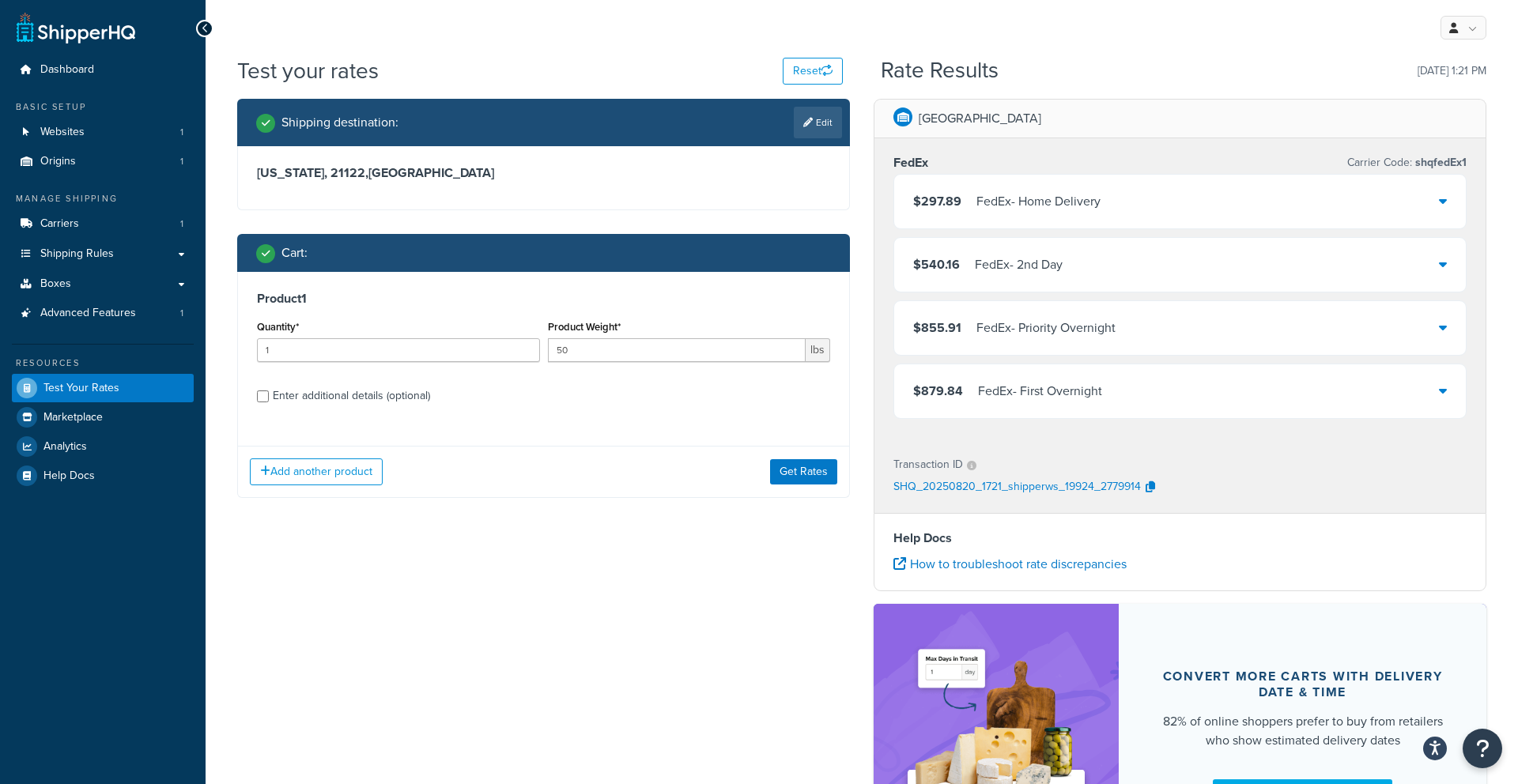
click at [274, 387] on div "Enter additional details (optional)" at bounding box center [352, 395] width 157 height 22
click at [269, 391] on input "Enter additional details (optional)" at bounding box center [262, 396] width 12 height 12
checkbox input "true"
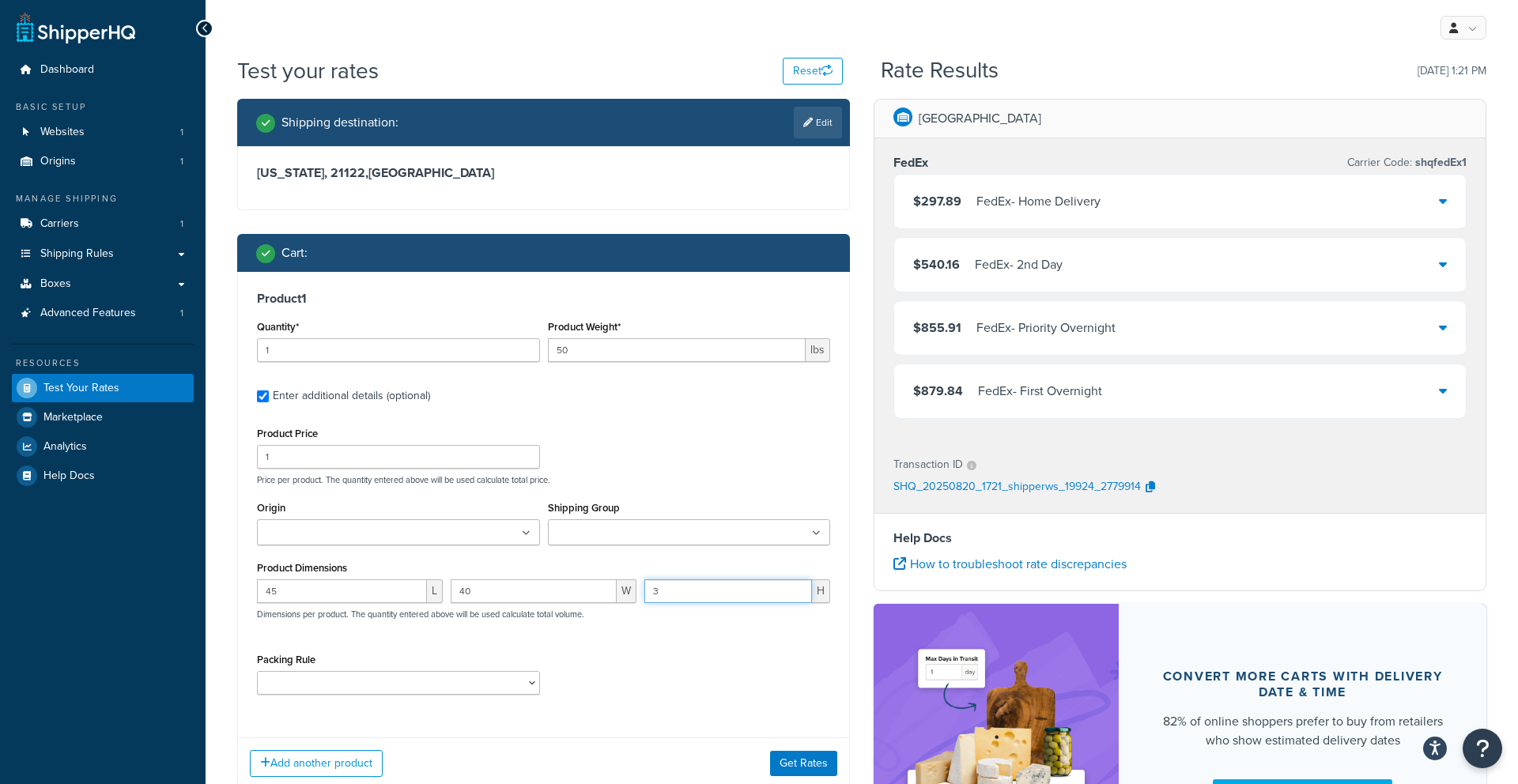
click at [697, 585] on input "3" at bounding box center [728, 590] width 168 height 24
type input "33"
click at [782, 771] on button "Get Rates" at bounding box center [803, 763] width 67 height 25
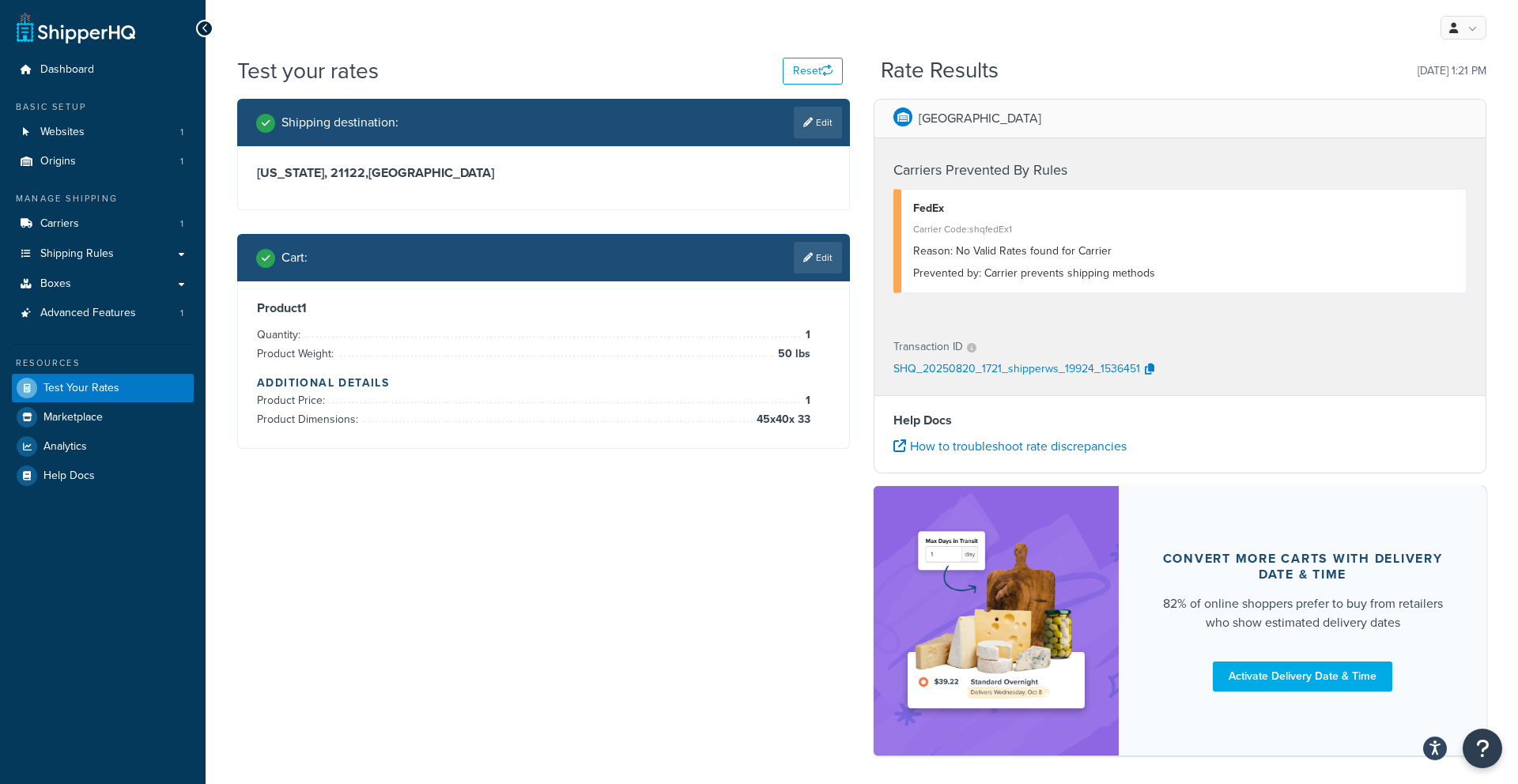
click at [800, 261] on link "Edit" at bounding box center [817, 257] width 48 height 31
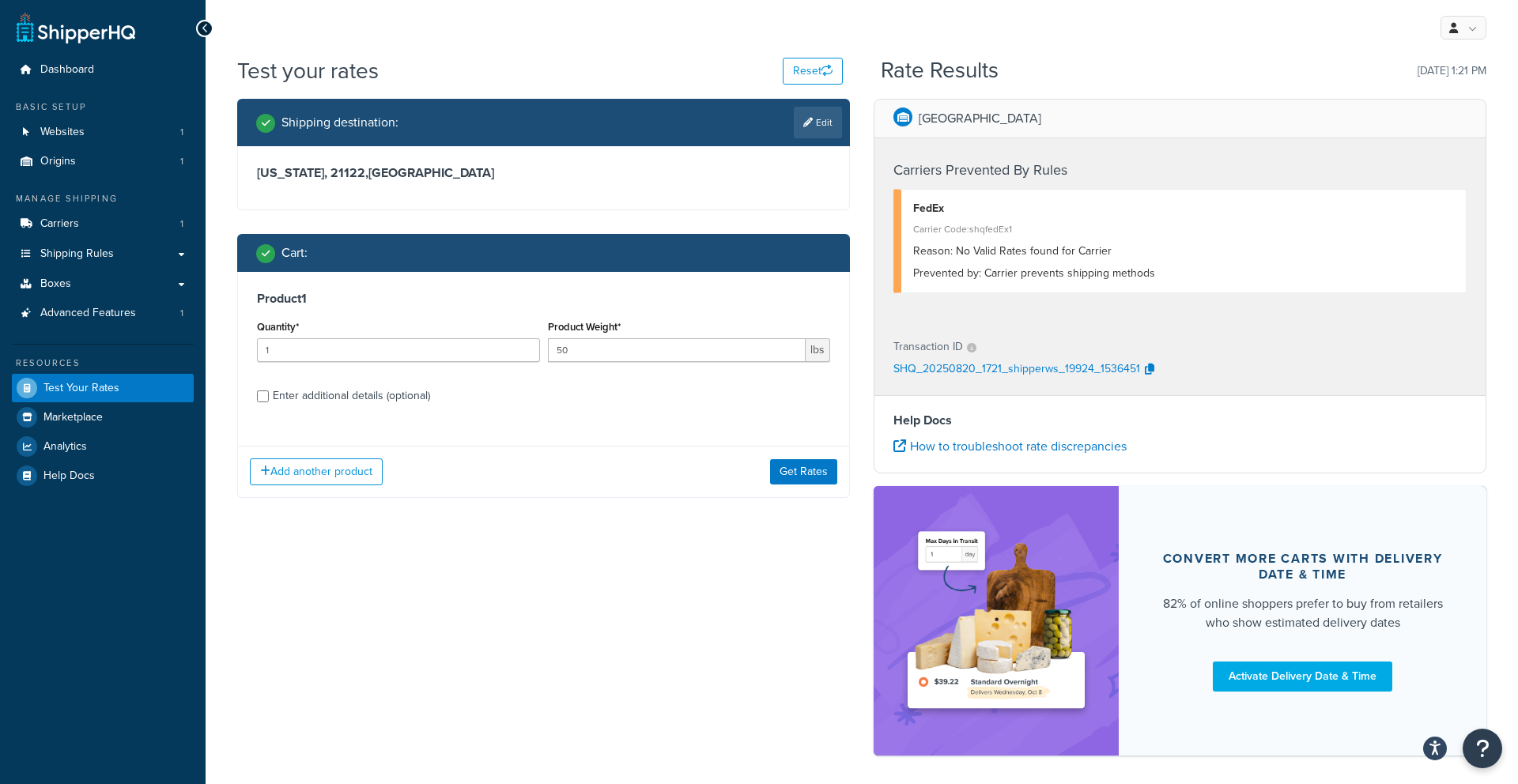
drag, startPoint x: 308, startPoint y: 393, endPoint x: 395, endPoint y: 413, distance: 89.3
click at [309, 393] on div "Enter additional details (optional)" at bounding box center [352, 395] width 157 height 22
click at [269, 393] on input "Enter additional details (optional)" at bounding box center [262, 396] width 12 height 12
checkbox input "true"
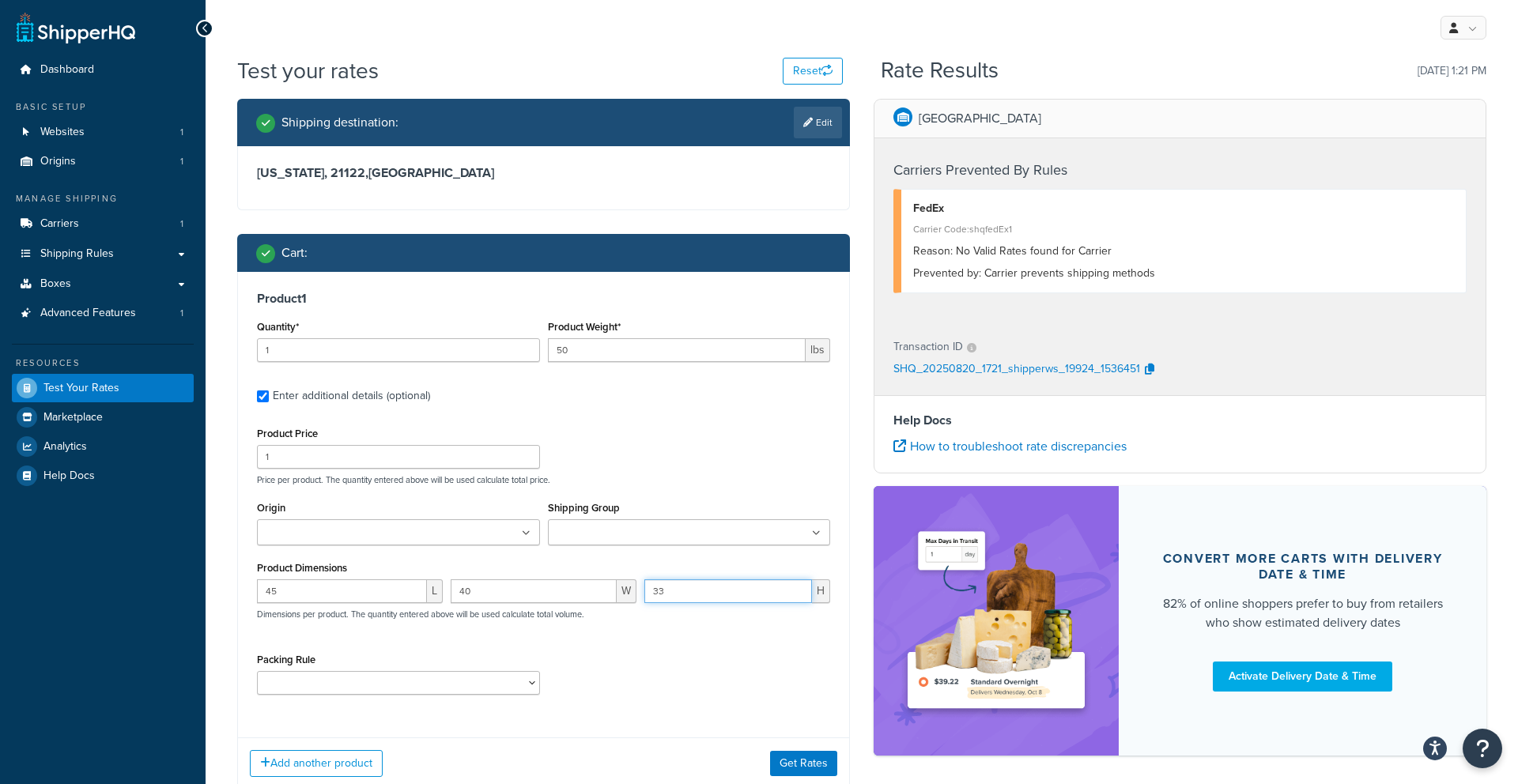
click at [728, 586] on input "33" at bounding box center [728, 590] width 168 height 24
type input "3"
type input "5"
click at [829, 762] on button "Get Rates" at bounding box center [803, 763] width 67 height 25
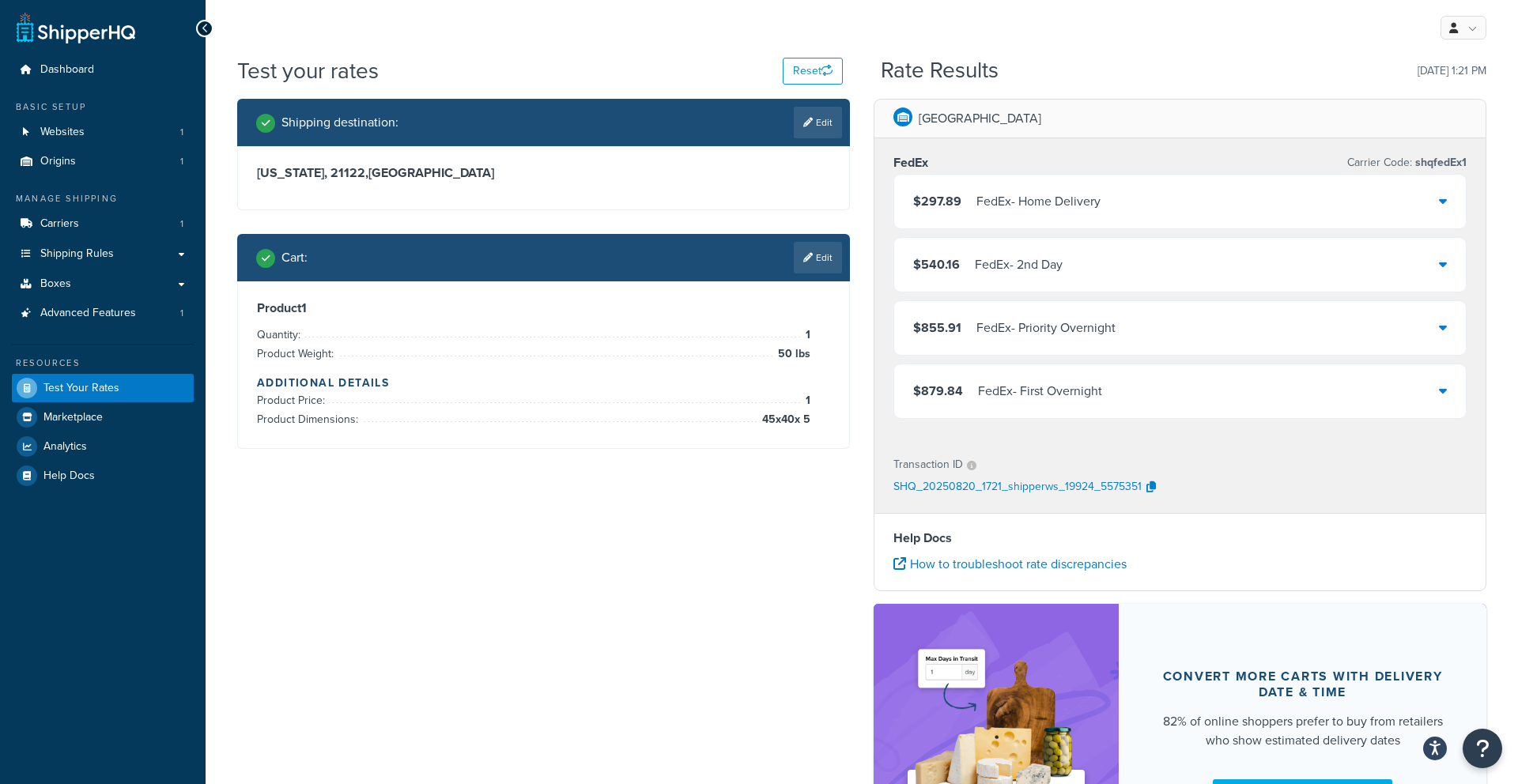
click at [803, 261] on icon at bounding box center [808, 257] width 10 height 10
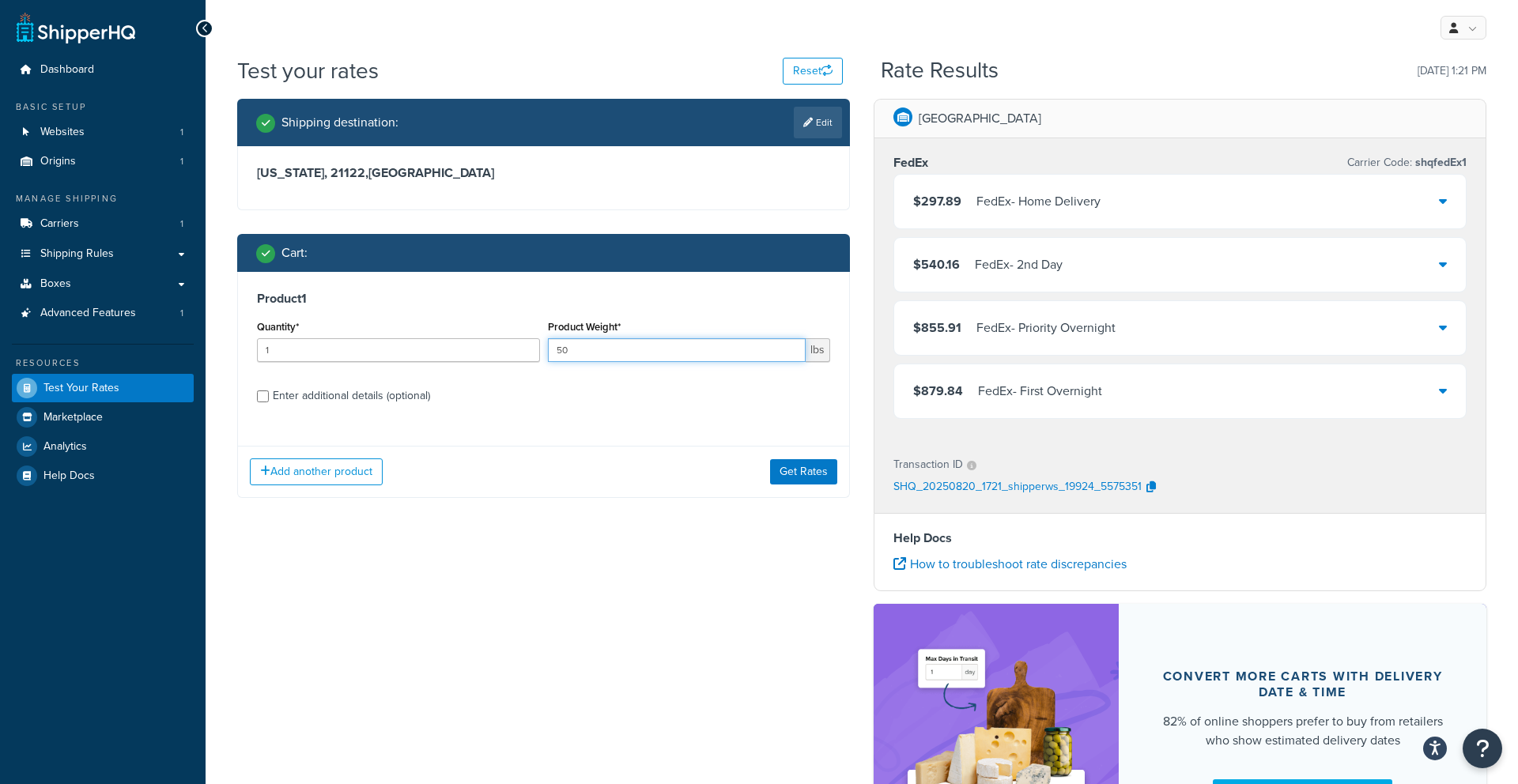
click at [683, 352] on input "50" at bounding box center [677, 350] width 259 height 24
type input "5"
type input "70"
click at [787, 466] on button "Get Rates" at bounding box center [803, 472] width 67 height 25
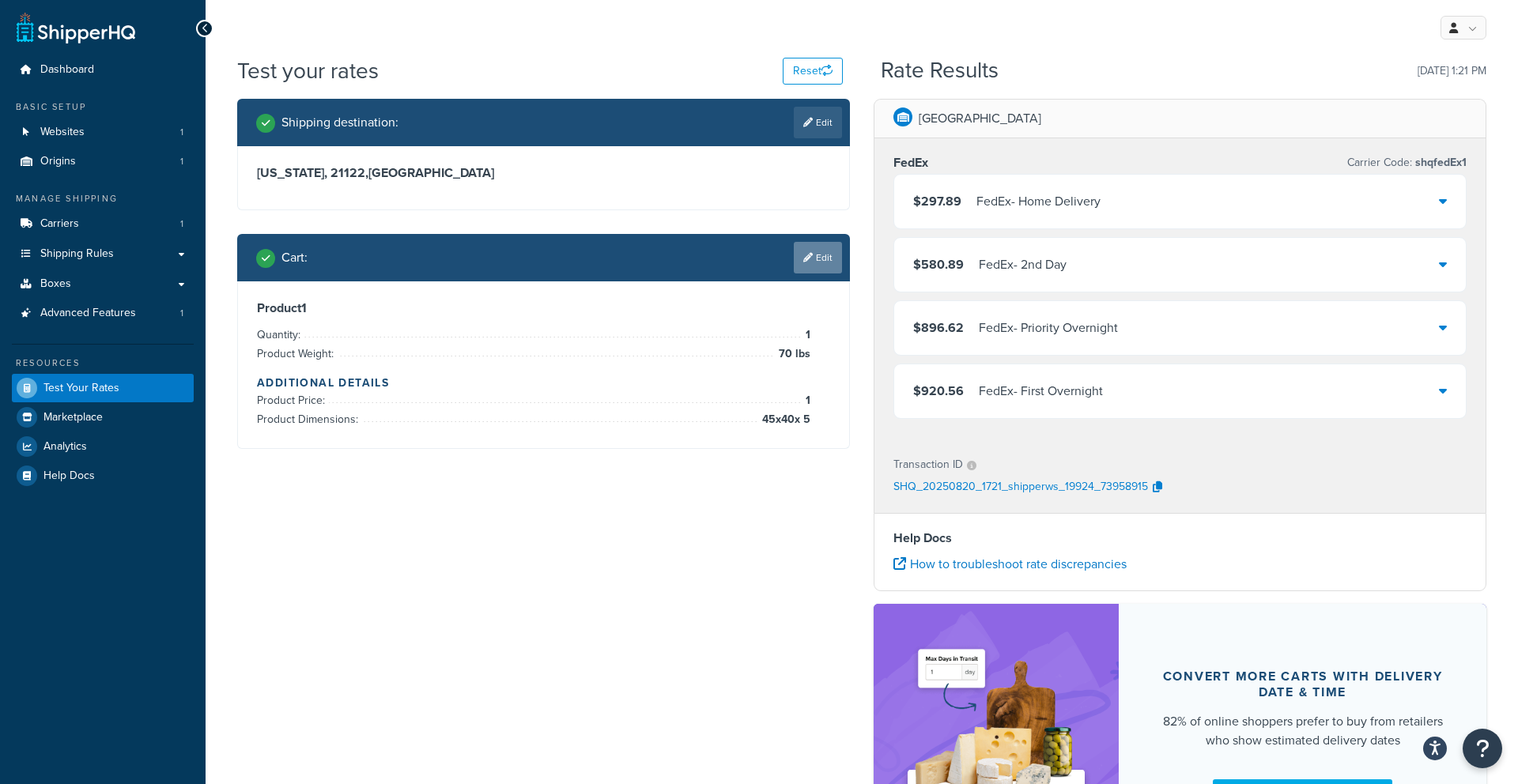
click at [814, 260] on link "Edit" at bounding box center [817, 257] width 48 height 31
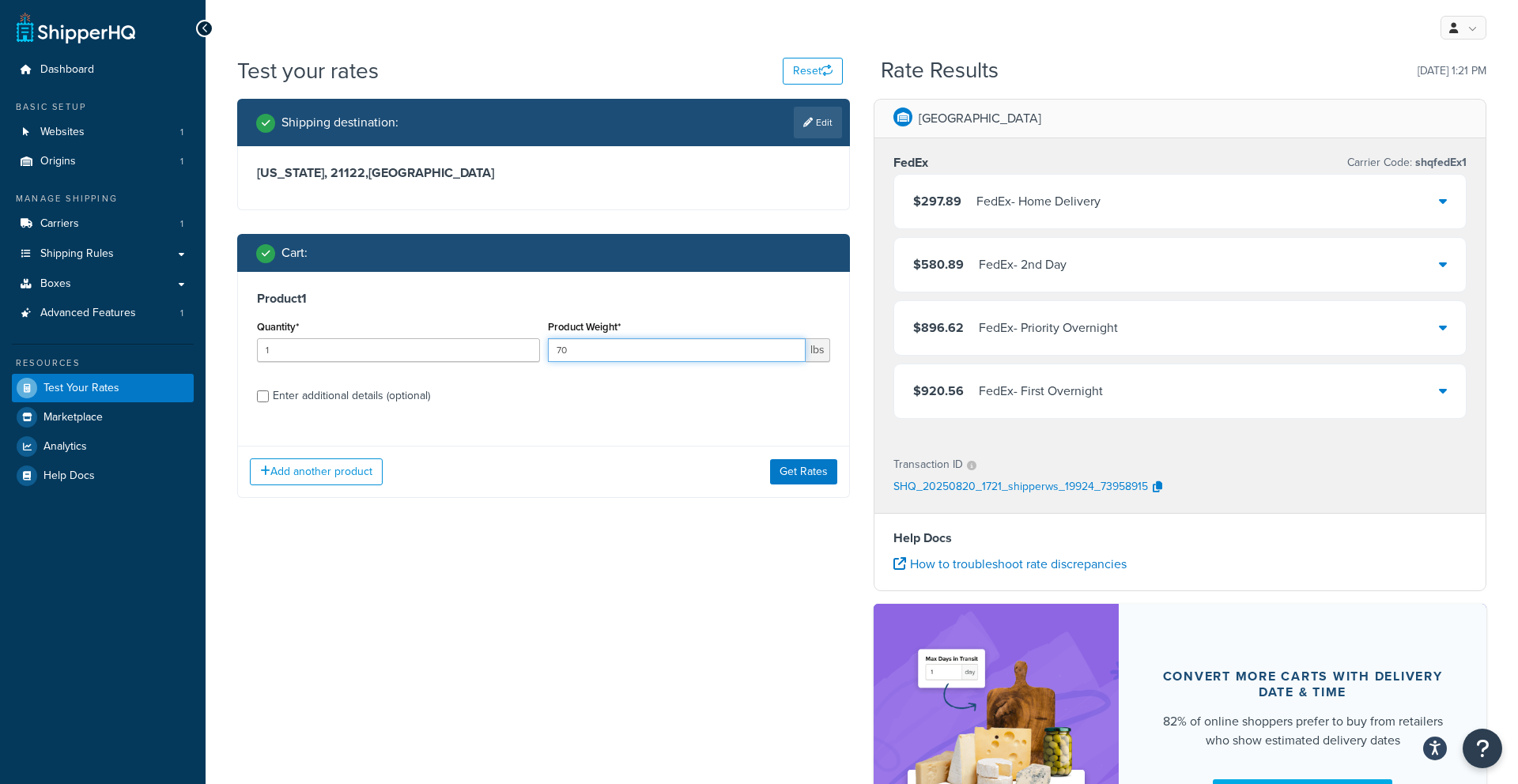
click at [638, 351] on input "70" at bounding box center [677, 350] width 259 height 24
type input "7"
type input "45"
click at [273, 402] on div "Enter additional details (optional)" at bounding box center [352, 395] width 157 height 22
click at [269, 402] on input "Enter additional details (optional)" at bounding box center [262, 396] width 12 height 12
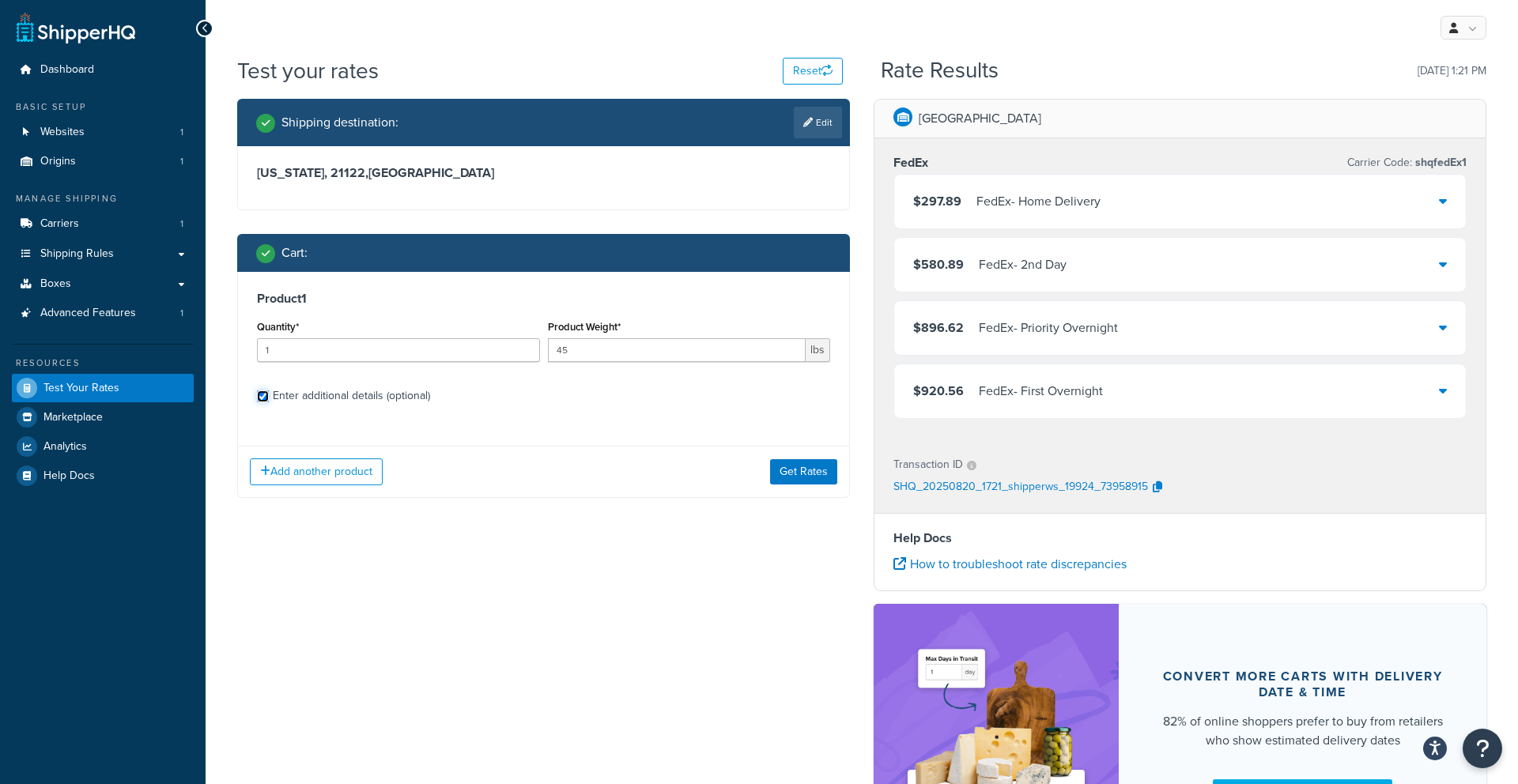
checkbox input "true"
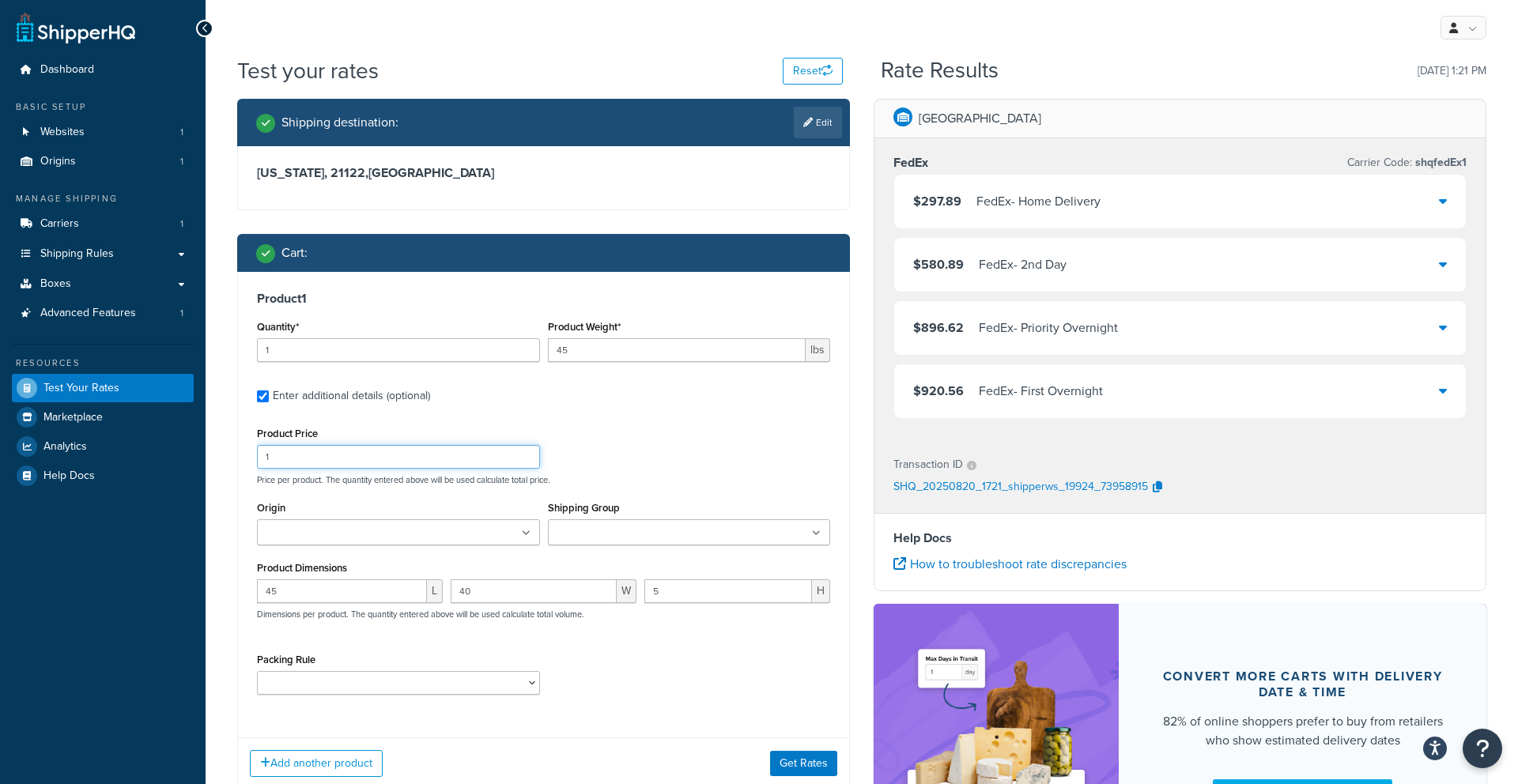
drag, startPoint x: 283, startPoint y: 467, endPoint x: 283, endPoint y: 481, distance: 14.0
click at [283, 467] on input "1" at bounding box center [398, 457] width 283 height 24
click at [291, 590] on input "45" at bounding box center [342, 590] width 170 height 24
type input "50"
click at [506, 604] on div "50 L 40 W 5 H Dimensions per product. The quantity entered above will be used c…" at bounding box center [543, 607] width 581 height 58
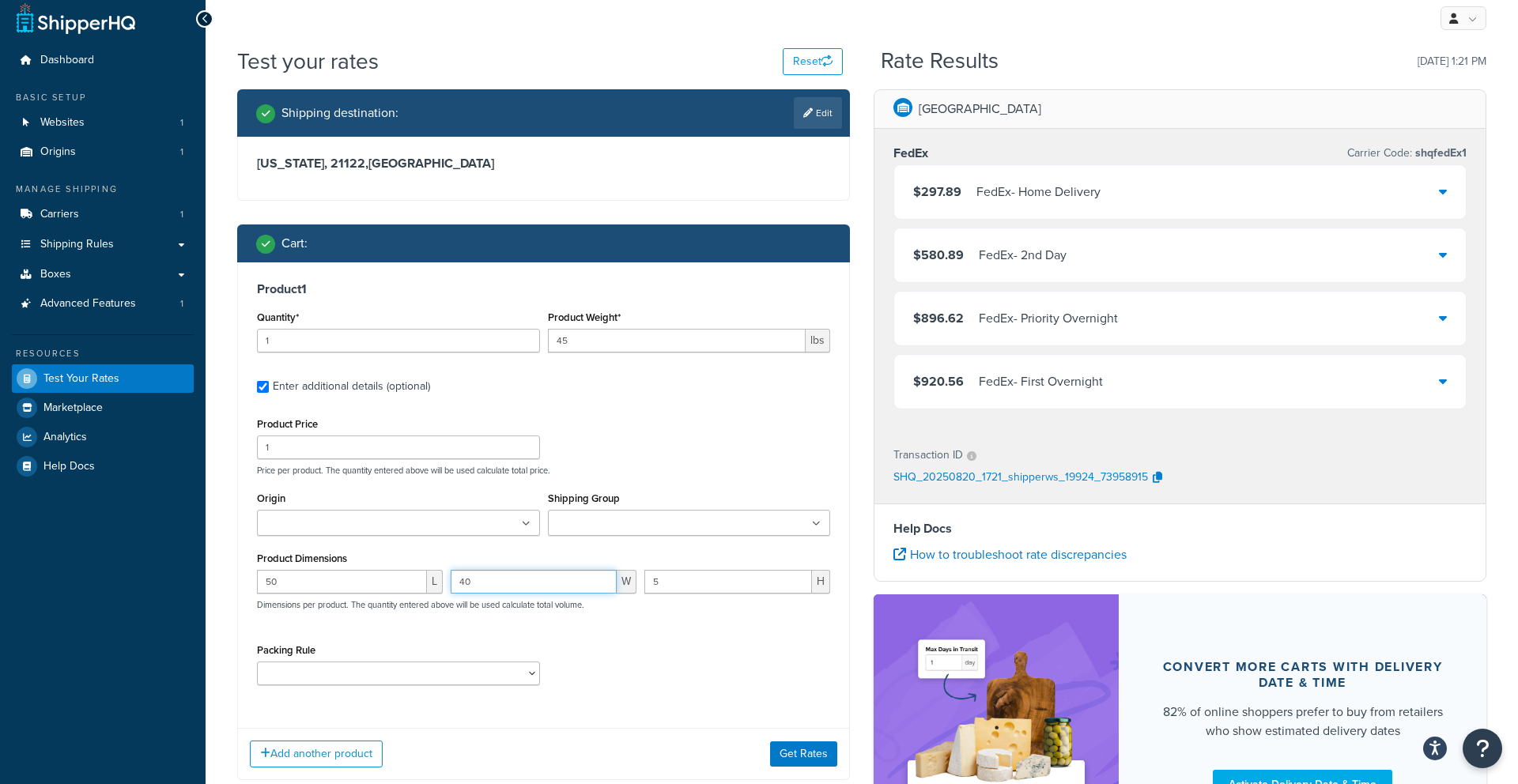
scroll to position [14, 0]
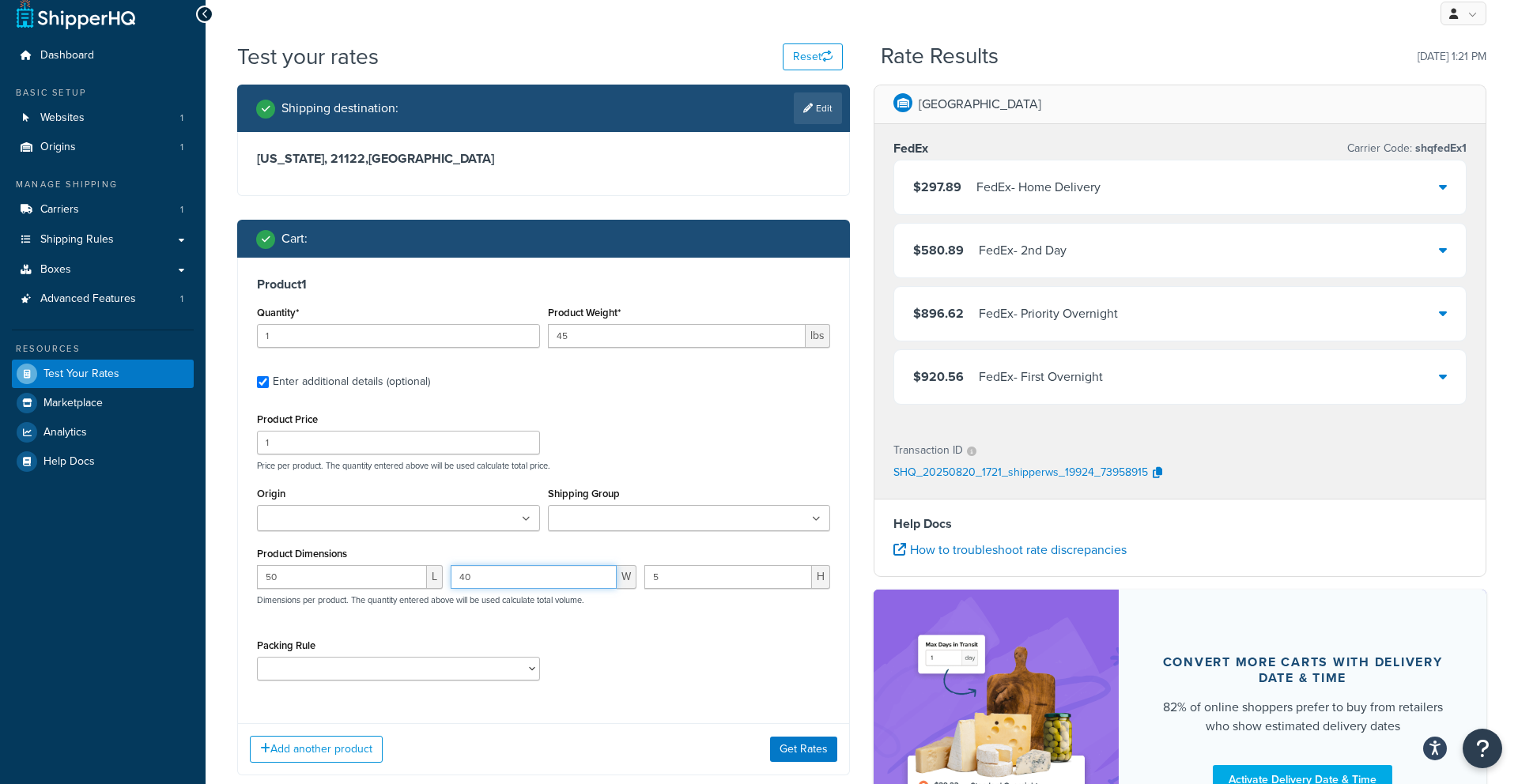
type input "4"
type input "20"
click at [692, 585] on input "5" at bounding box center [728, 576] width 168 height 24
type input "10"
click at [792, 752] on button "Get Rates" at bounding box center [803, 749] width 67 height 25
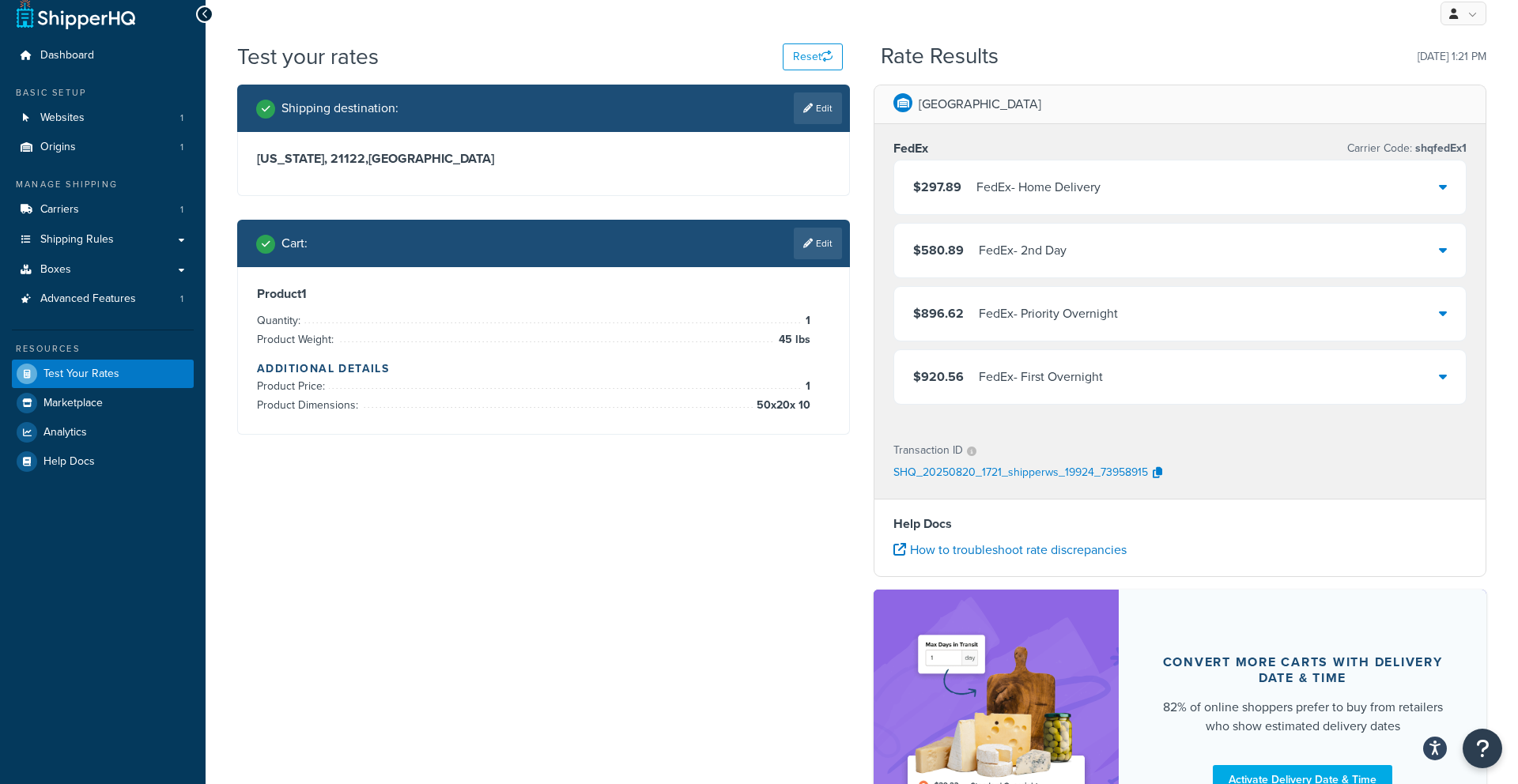
scroll to position [0, 0]
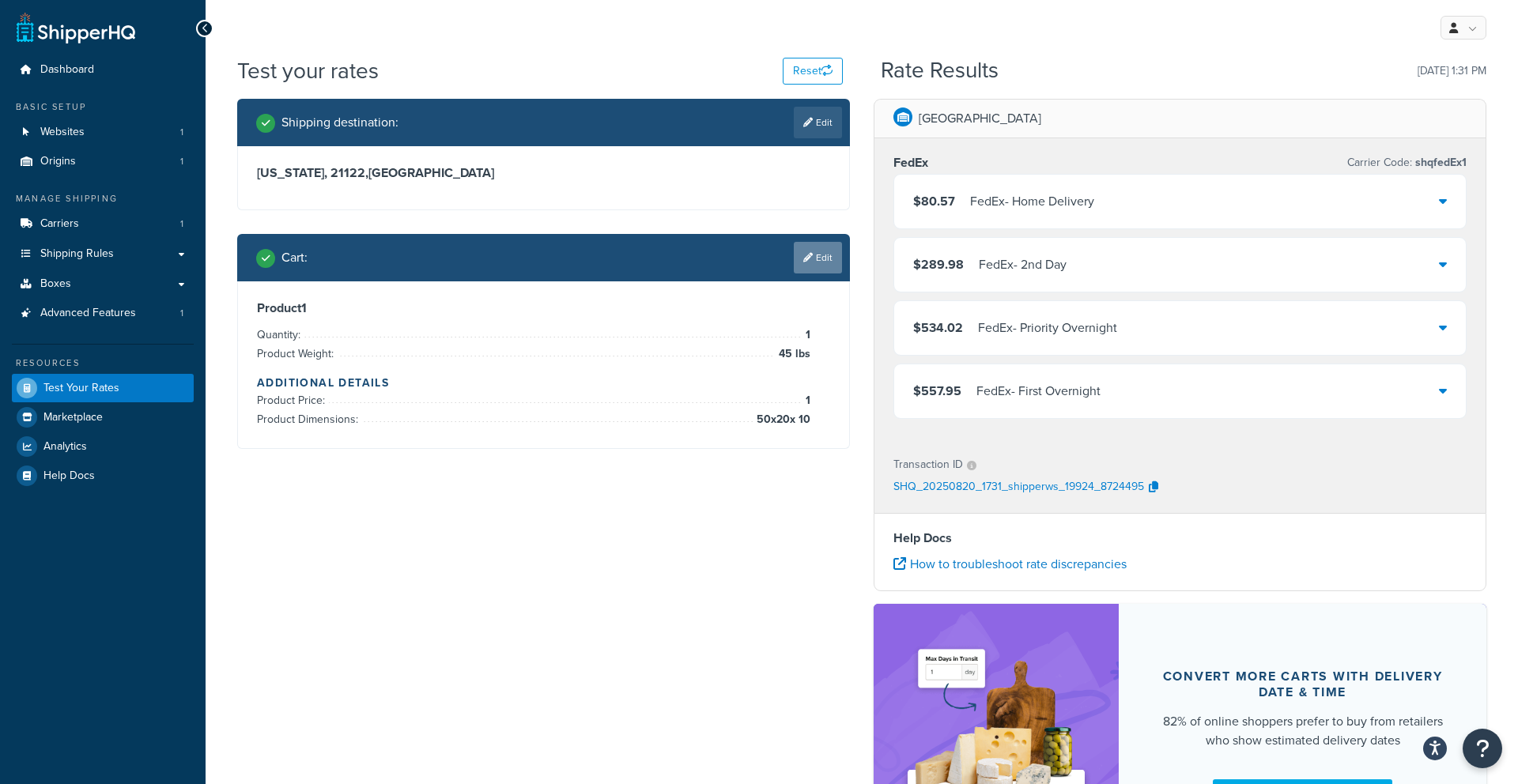
click at [809, 270] on link "Edit" at bounding box center [817, 257] width 48 height 31
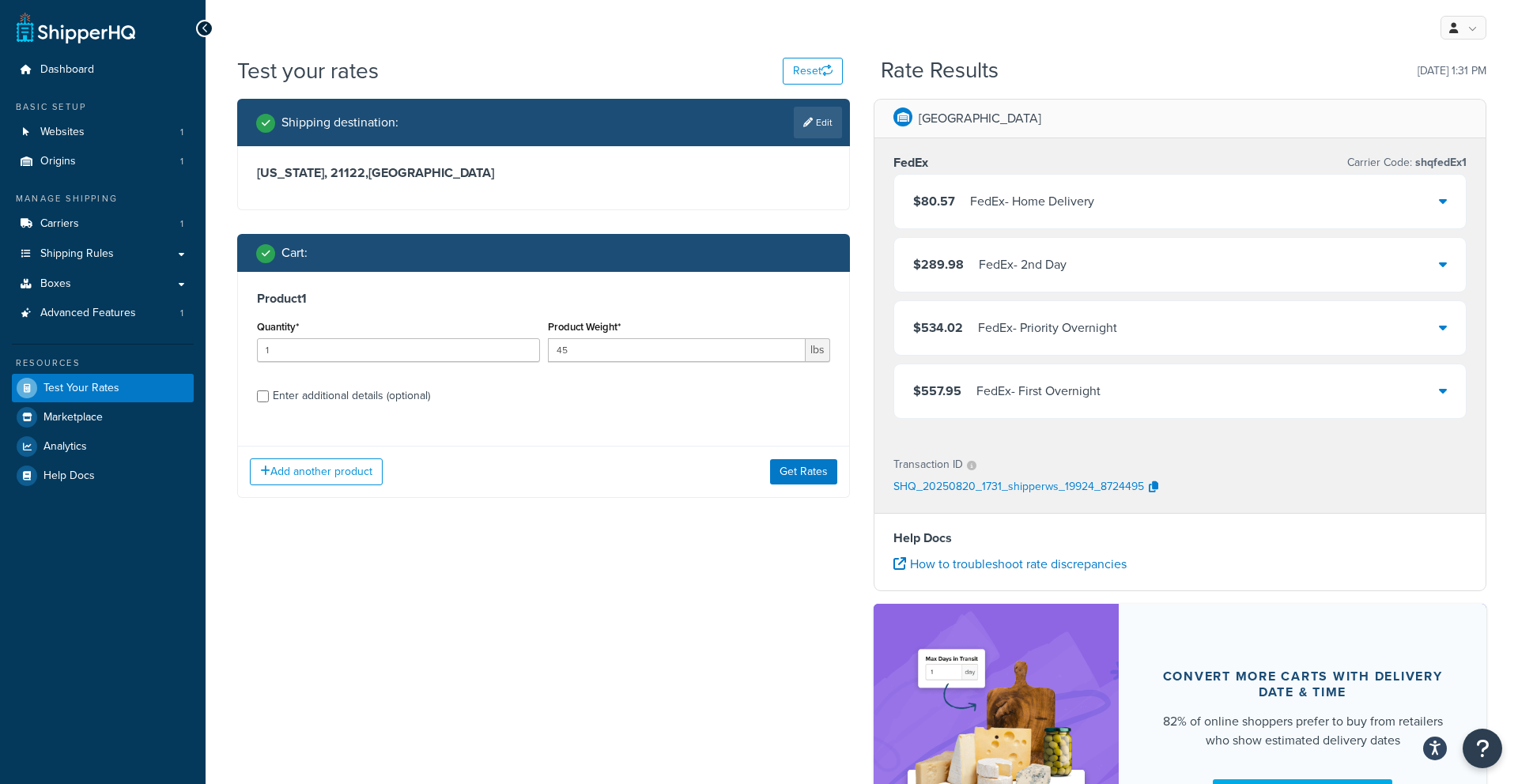
click at [302, 406] on div "Enter additional details (optional)" at bounding box center [352, 395] width 157 height 22
click at [269, 402] on input "Enter additional details (optional)" at bounding box center [262, 396] width 12 height 12
checkbox input "true"
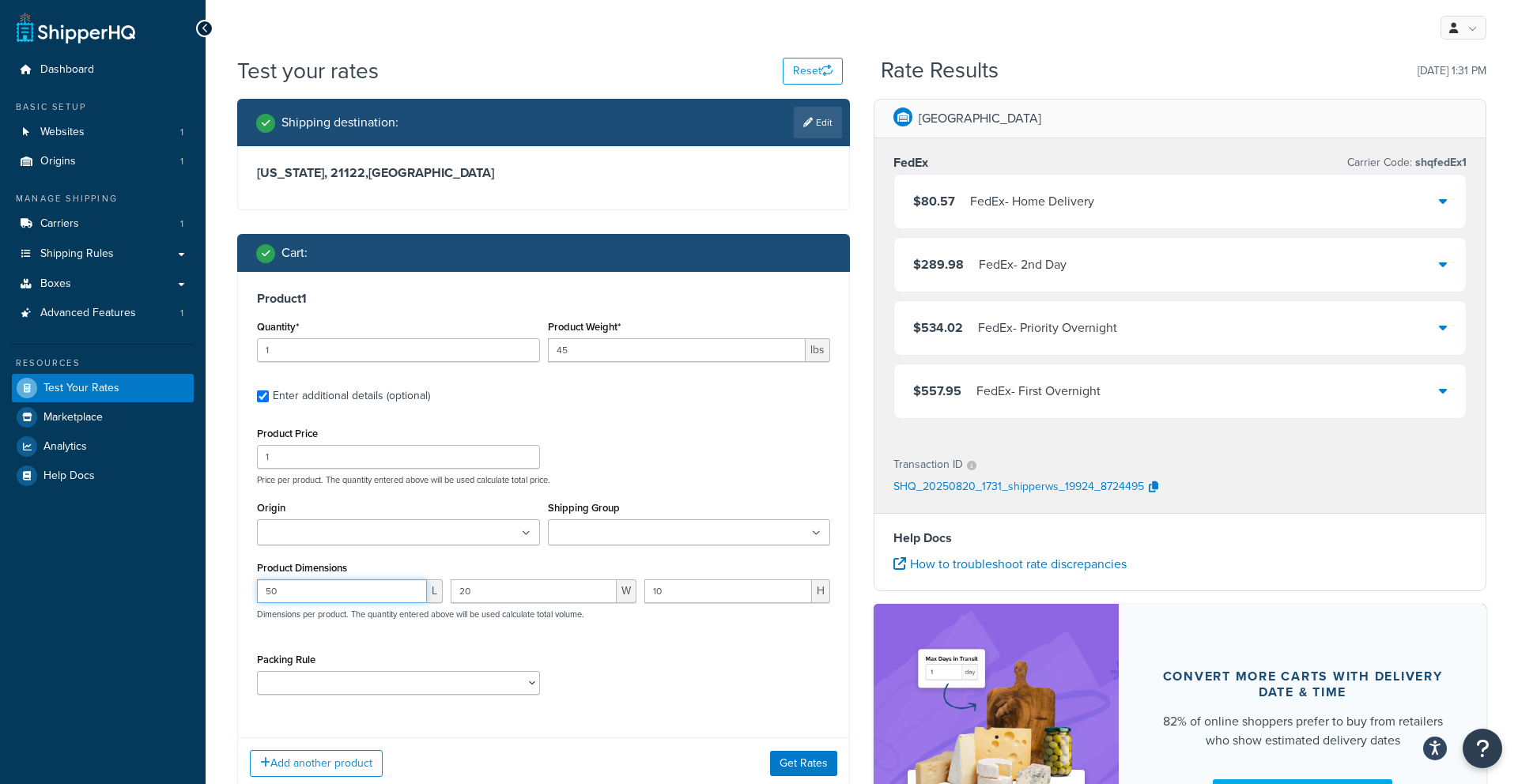
click at [276, 590] on input "50" at bounding box center [342, 590] width 170 height 24
type input "5"
type input "44"
click at [780, 759] on button "Get Rates" at bounding box center [803, 763] width 67 height 25
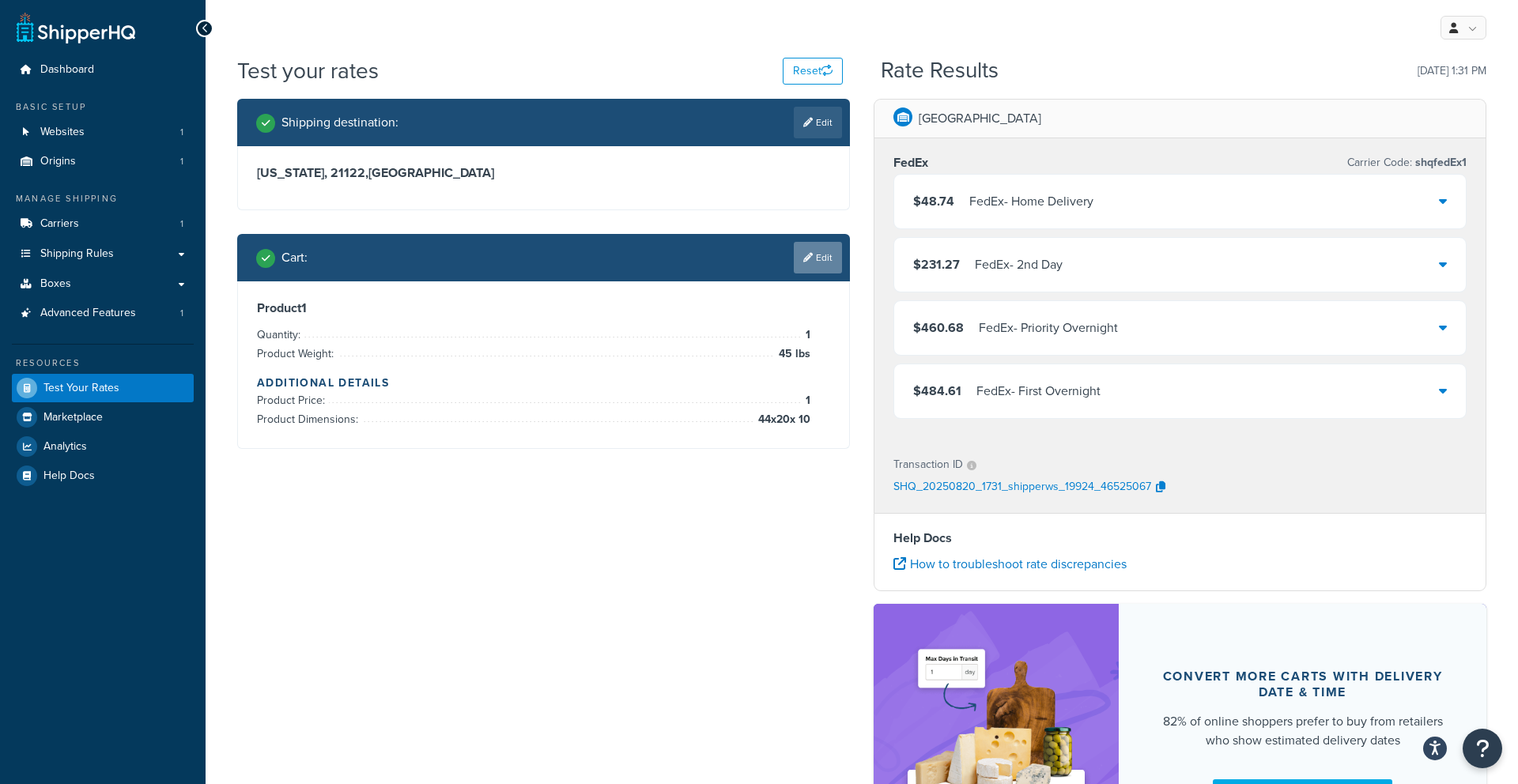
click at [812, 265] on link "Edit" at bounding box center [817, 257] width 48 height 31
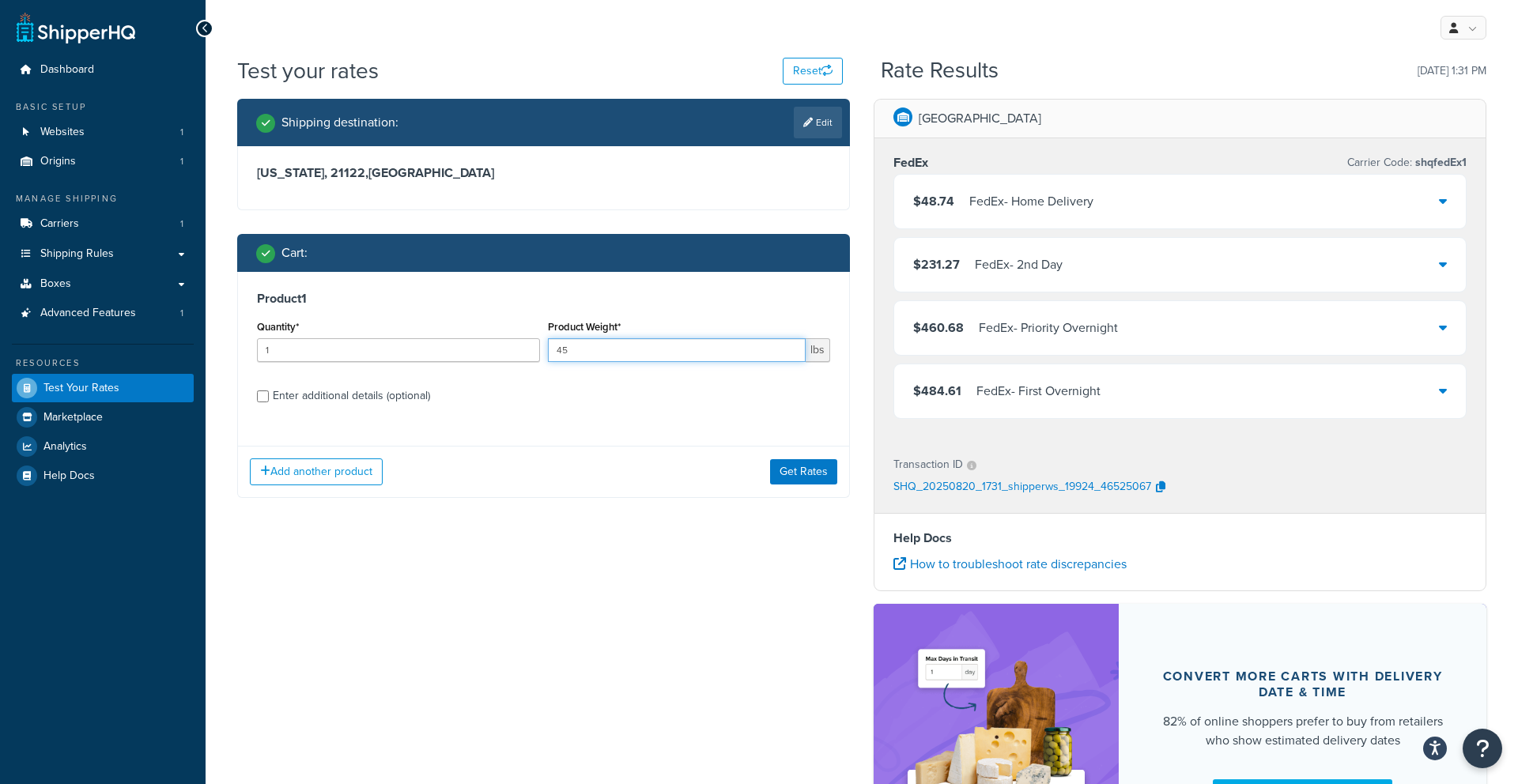
click at [667, 352] on input "45" at bounding box center [677, 350] width 259 height 24
type input "4"
type input "50"
click at [811, 484] on div "Add another product Get Rates" at bounding box center [543, 472] width 611 height 52
click at [809, 481] on button "Get Rates" at bounding box center [803, 472] width 67 height 25
